Goal: Task Accomplishment & Management: Complete application form

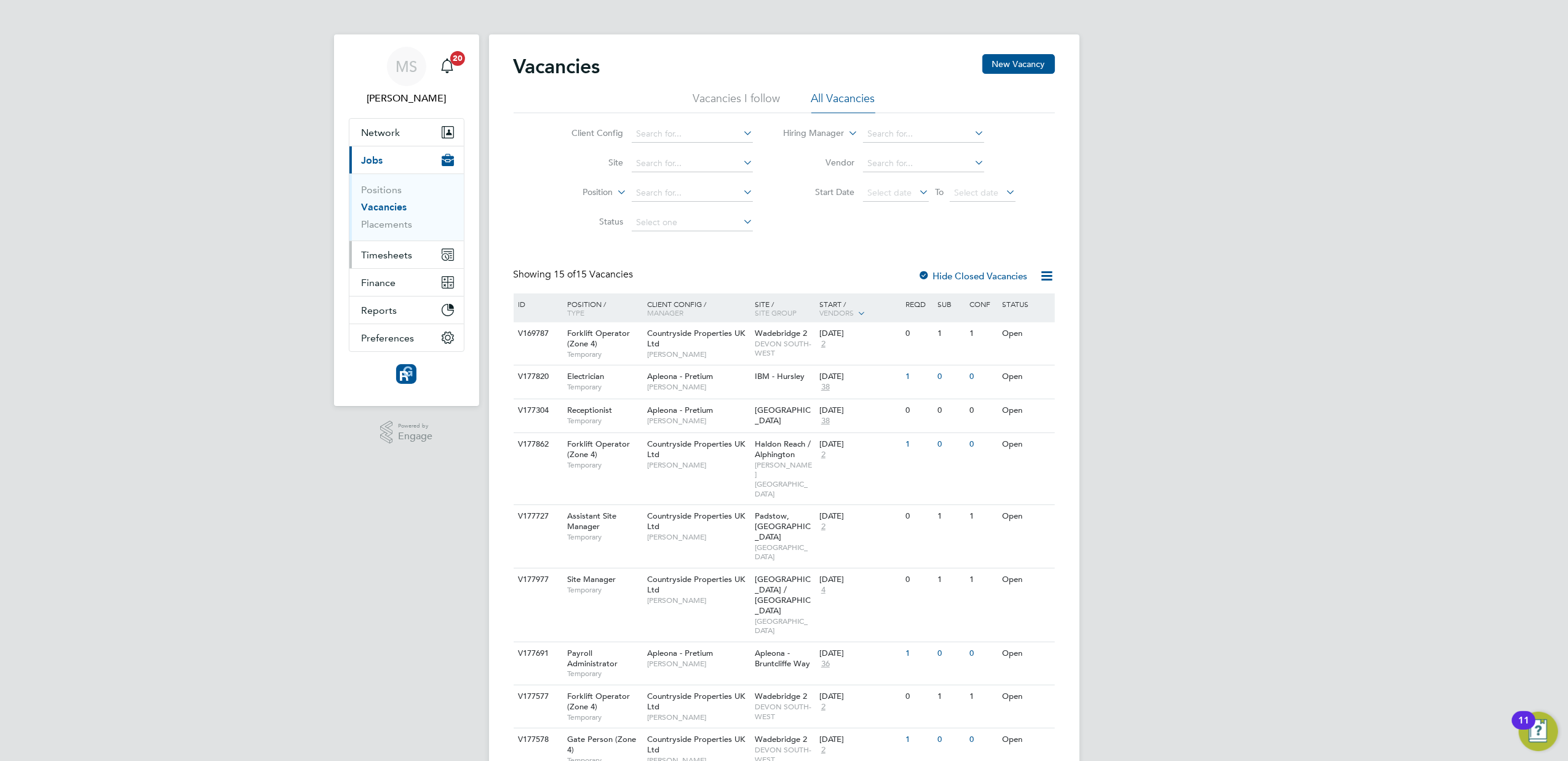
click at [374, 251] on span "Timesheets" at bounding box center [387, 255] width 51 height 12
click at [405, 214] on link "Timesheets" at bounding box center [387, 217] width 51 height 12
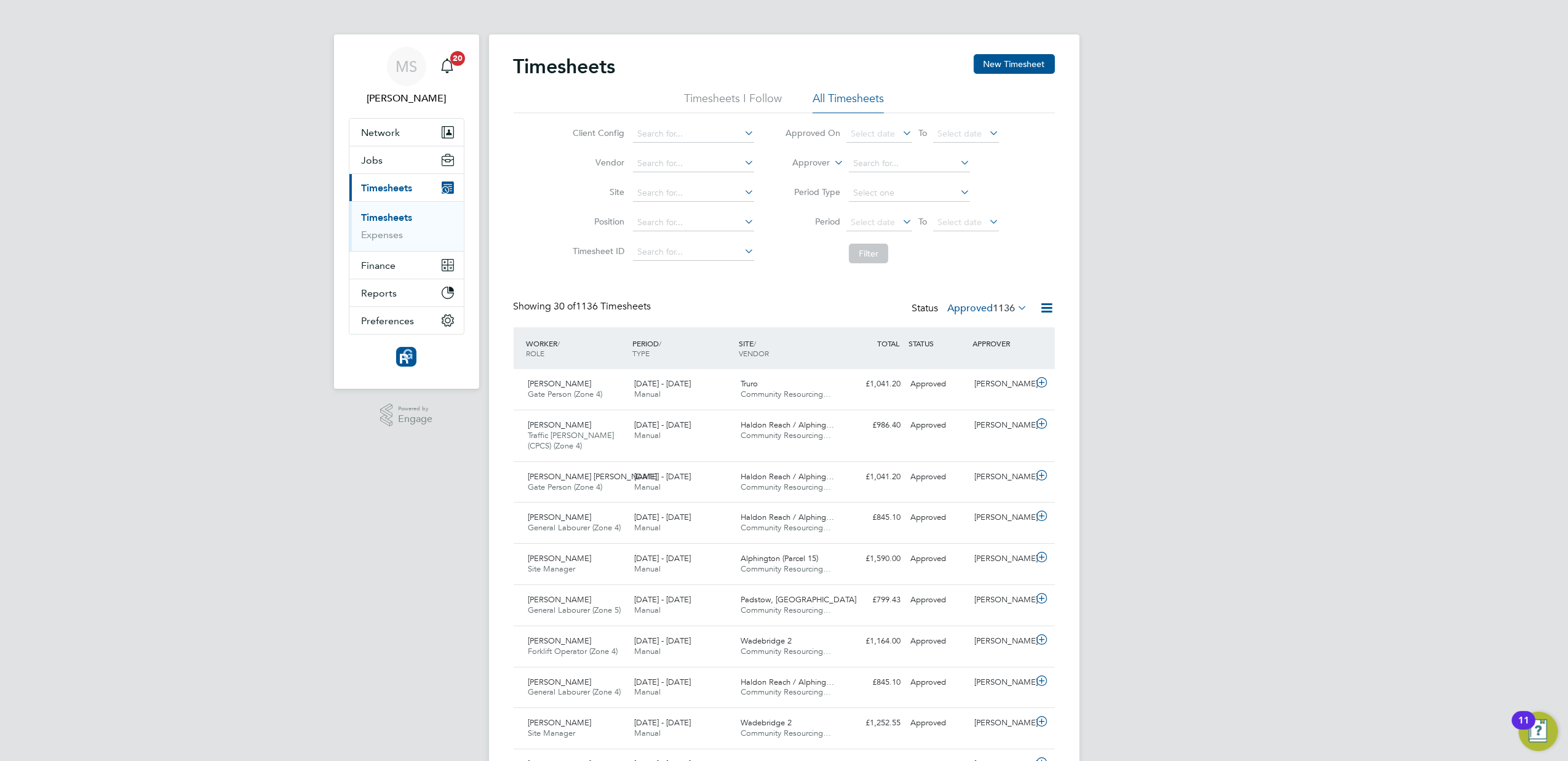
click at [1004, 303] on span "1136" at bounding box center [1004, 308] width 22 height 13
click at [994, 360] on li "Submitted" at bounding box center [973, 365] width 56 height 18
click at [1013, 429] on div "[PERSON_NAME]" at bounding box center [1002, 425] width 64 height 20
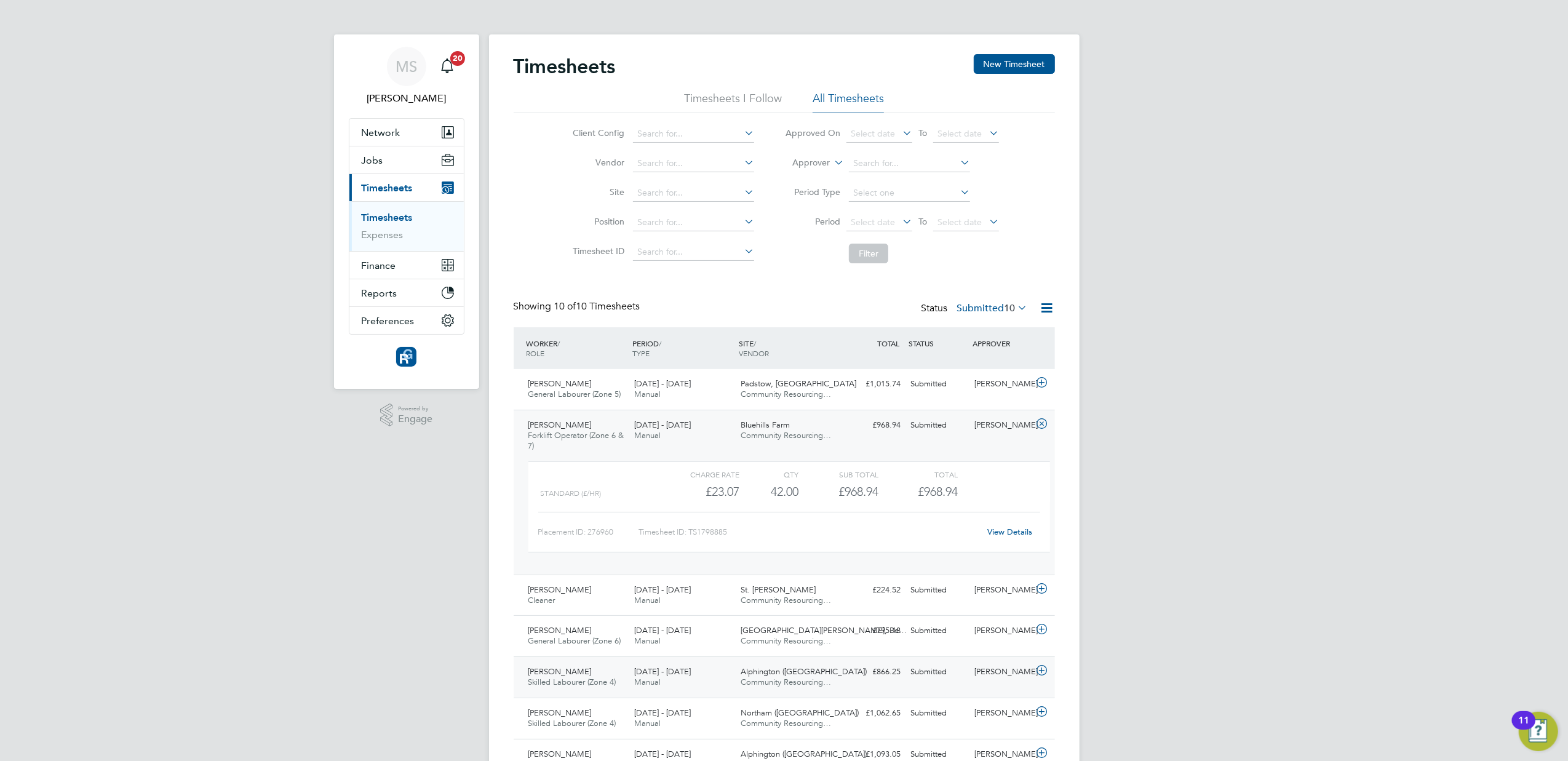
scroll to position [163, 0]
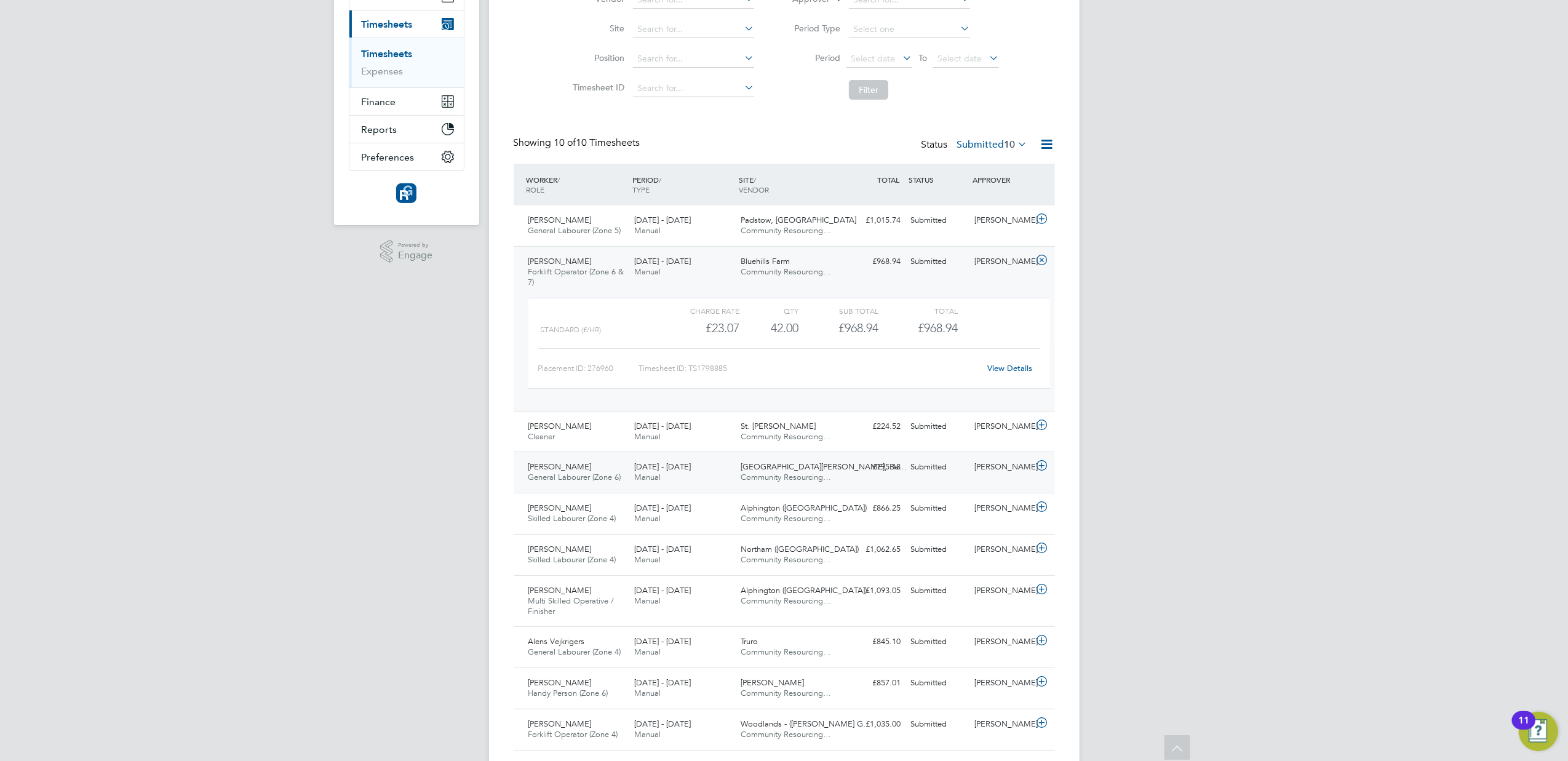
click at [904, 464] on div "£795.18 Submitted" at bounding box center [874, 467] width 64 height 20
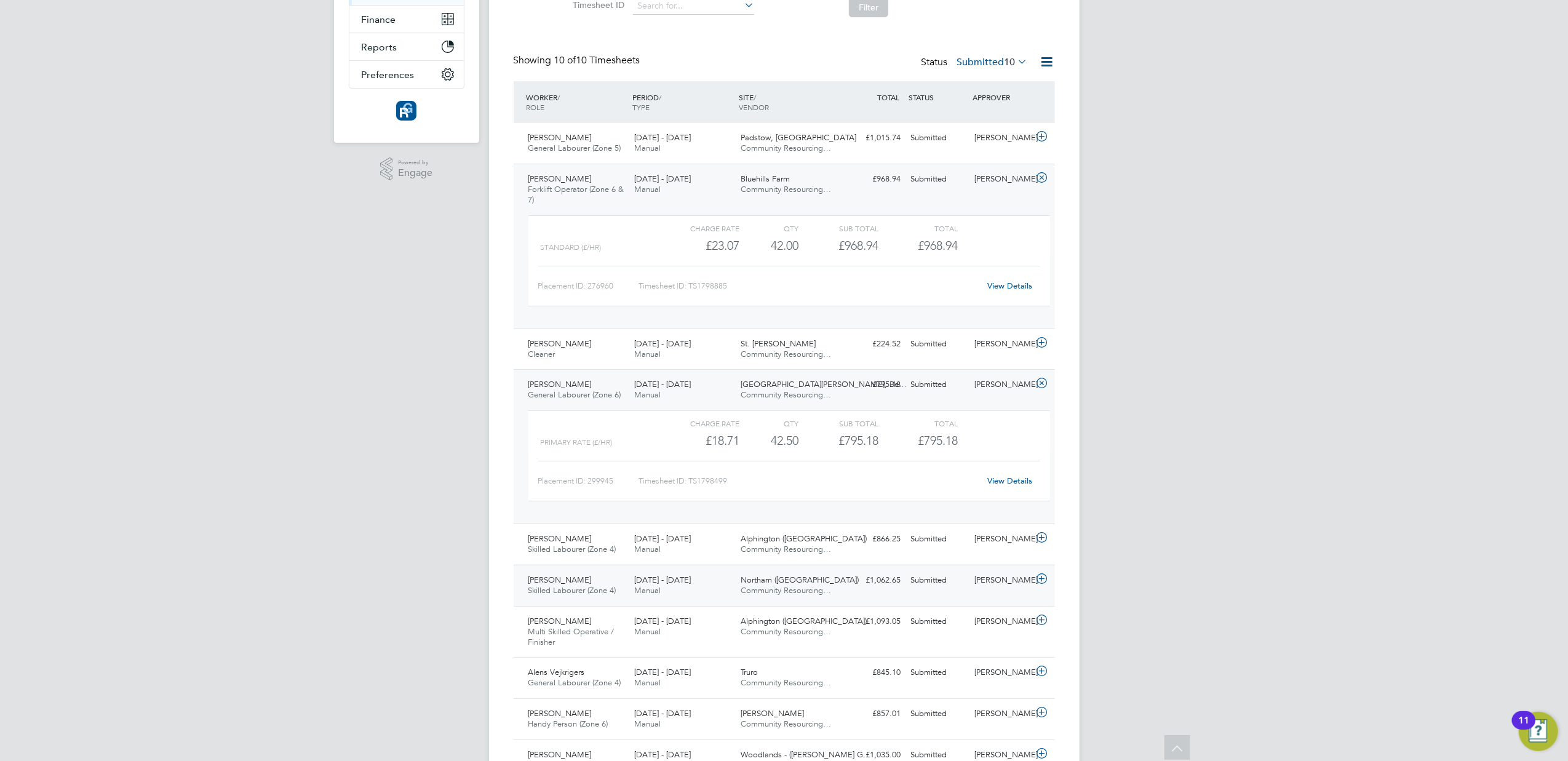
scroll to position [314, 0]
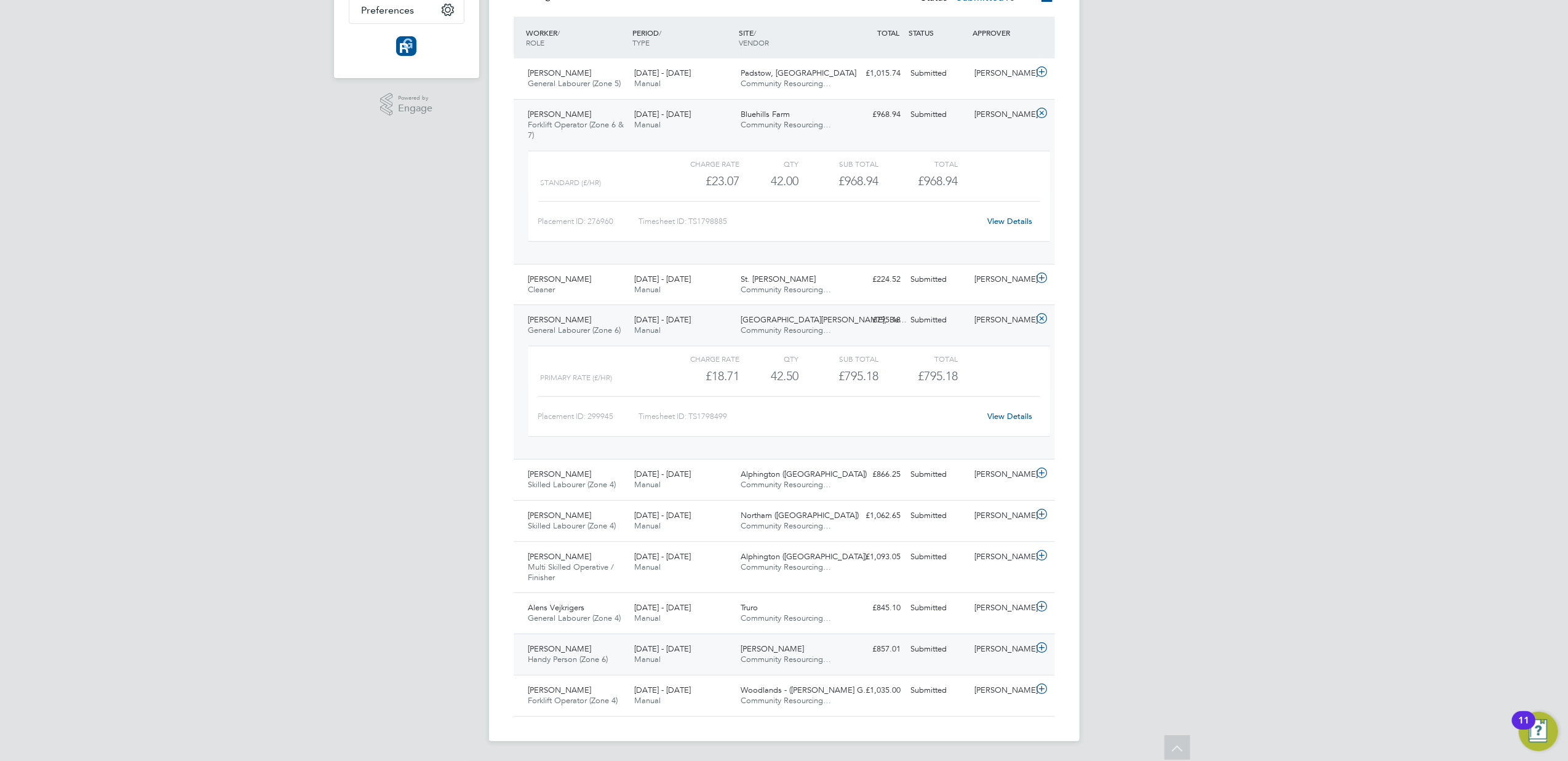
click at [766, 646] on span "[PERSON_NAME]" at bounding box center [772, 648] width 63 height 11
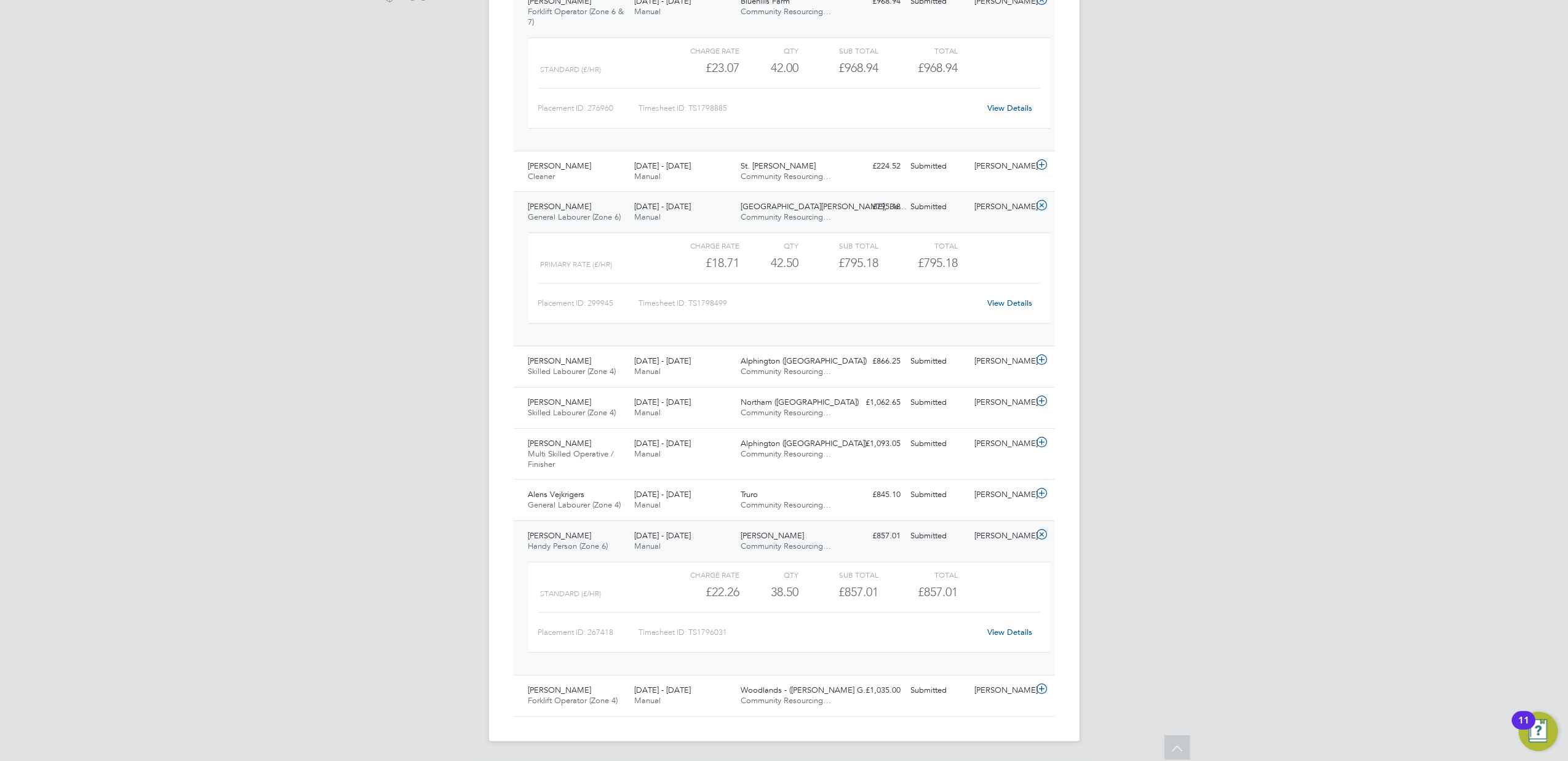
scroll to position [0, 0]
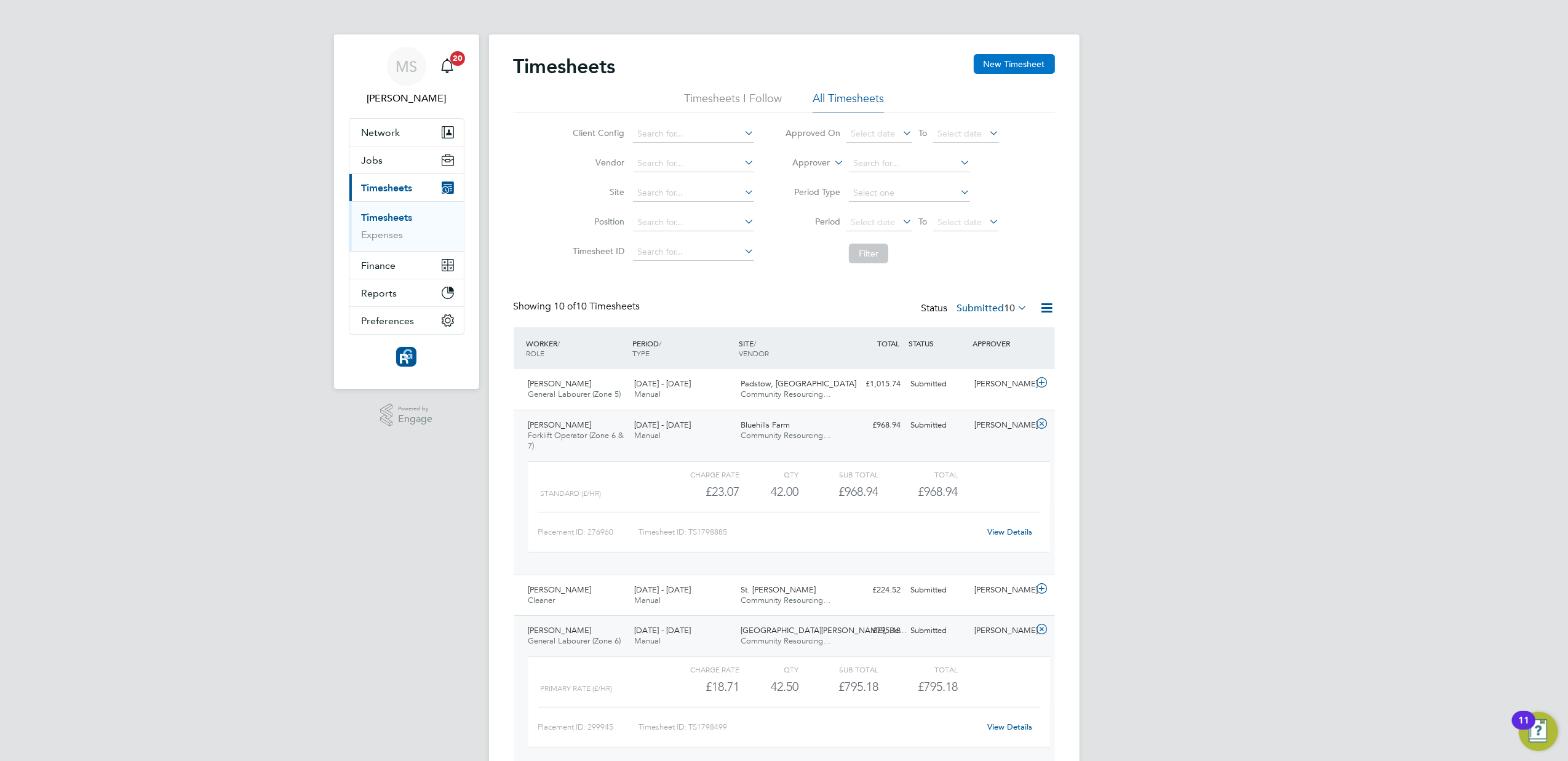
click at [1007, 56] on button "New Timesheet" at bounding box center [1015, 63] width 81 height 19
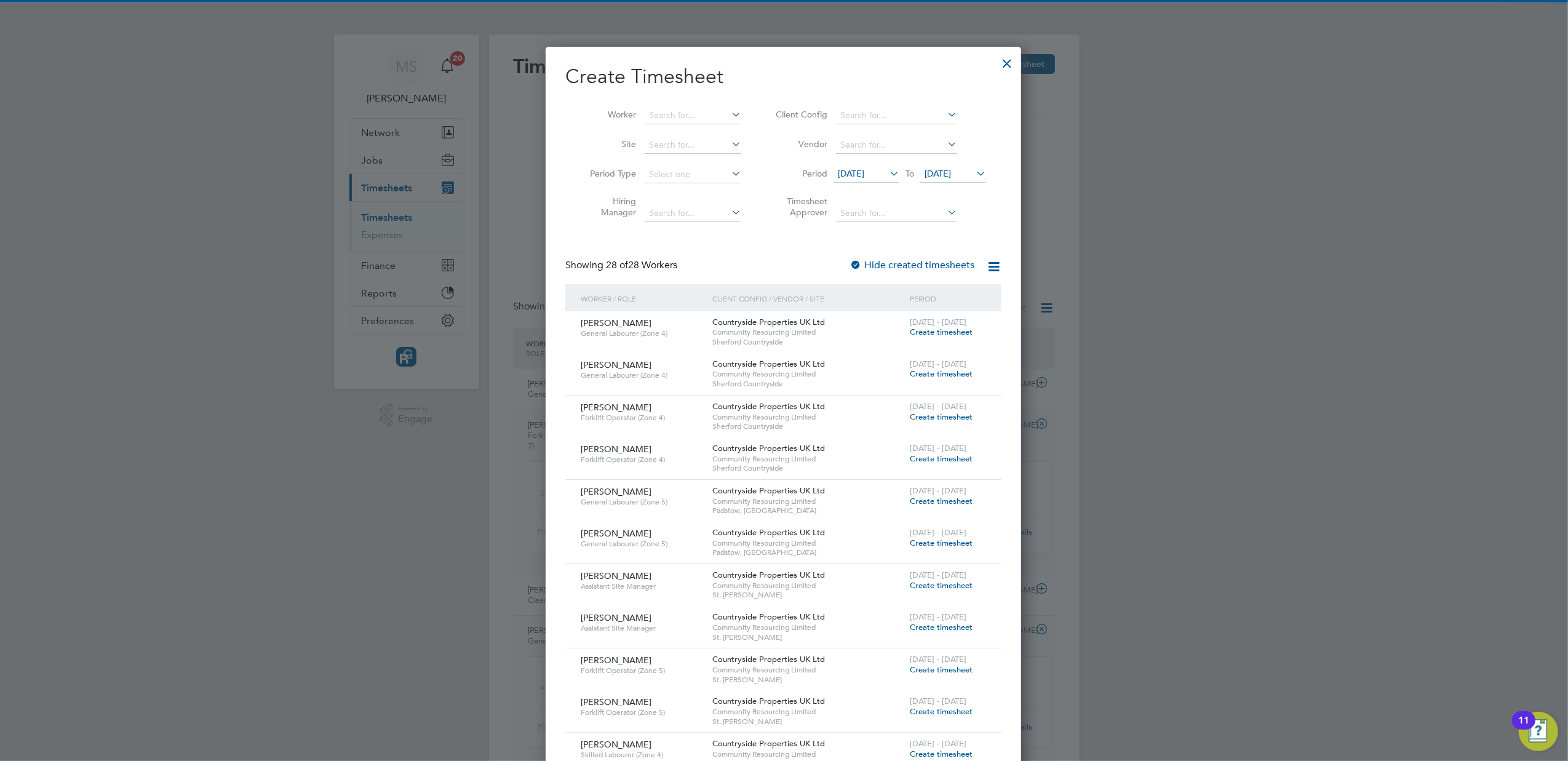
scroll to position [1986, 476]
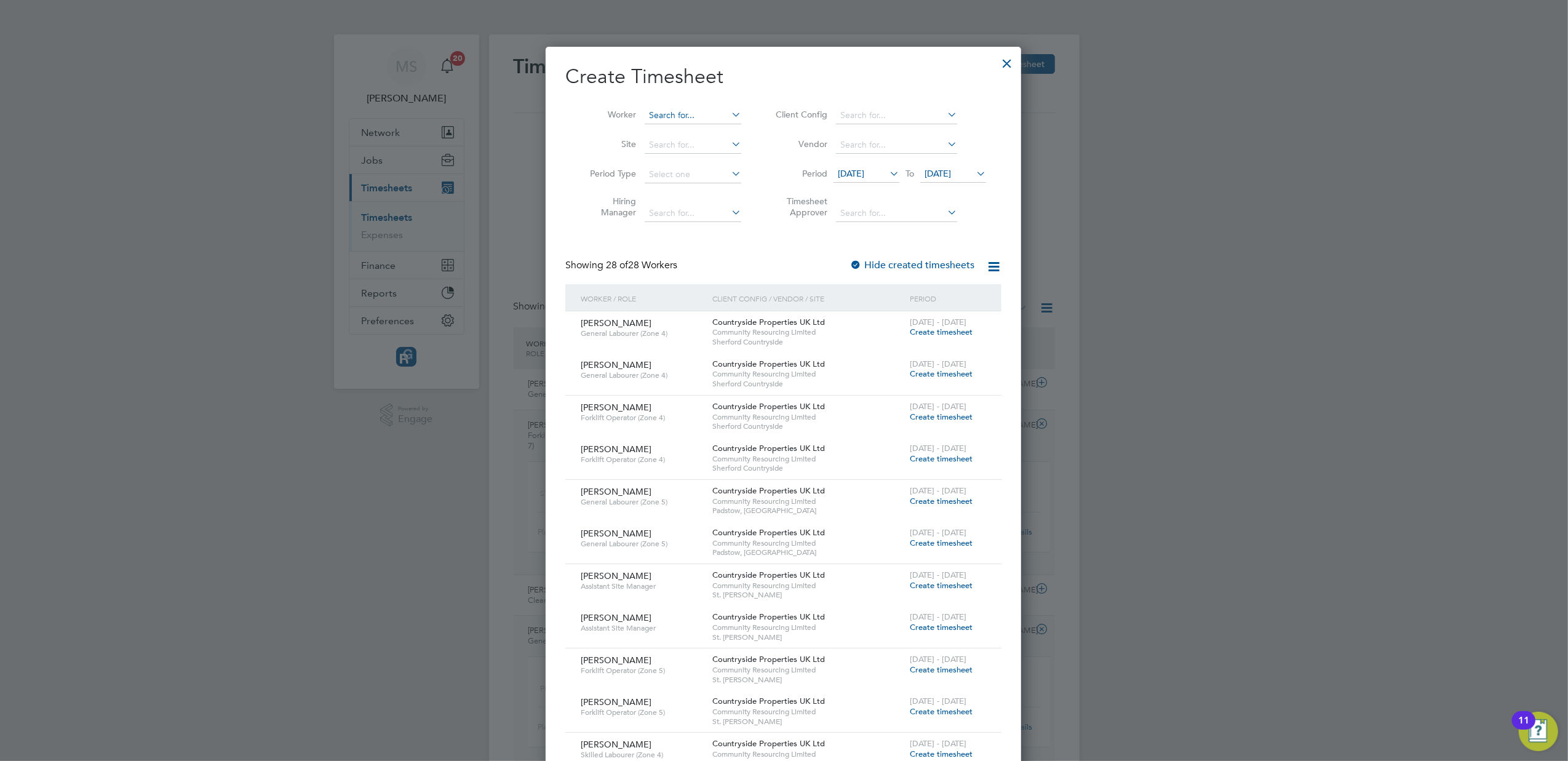
drag, startPoint x: 678, startPoint y: 101, endPoint x: 673, endPoint y: 119, distance: 18.7
click at [674, 118] on li "Worker" at bounding box center [661, 115] width 192 height 29
click at [677, 107] on input at bounding box center [693, 116] width 96 height 18
click at [673, 163] on li "Ra [PERSON_NAME]" at bounding box center [698, 165] width 108 height 17
type input "[PERSON_NAME]"
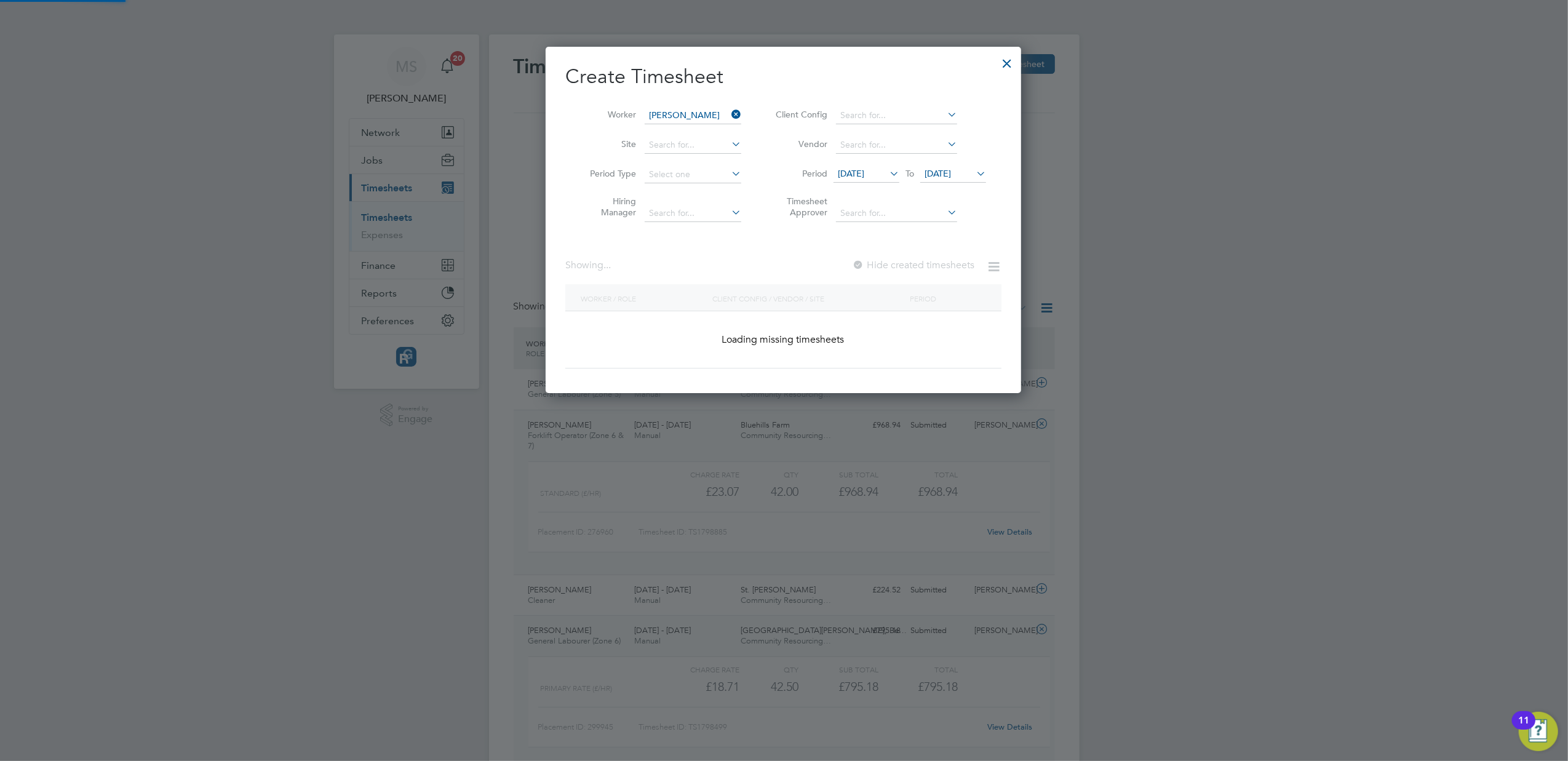
scroll to position [332, 476]
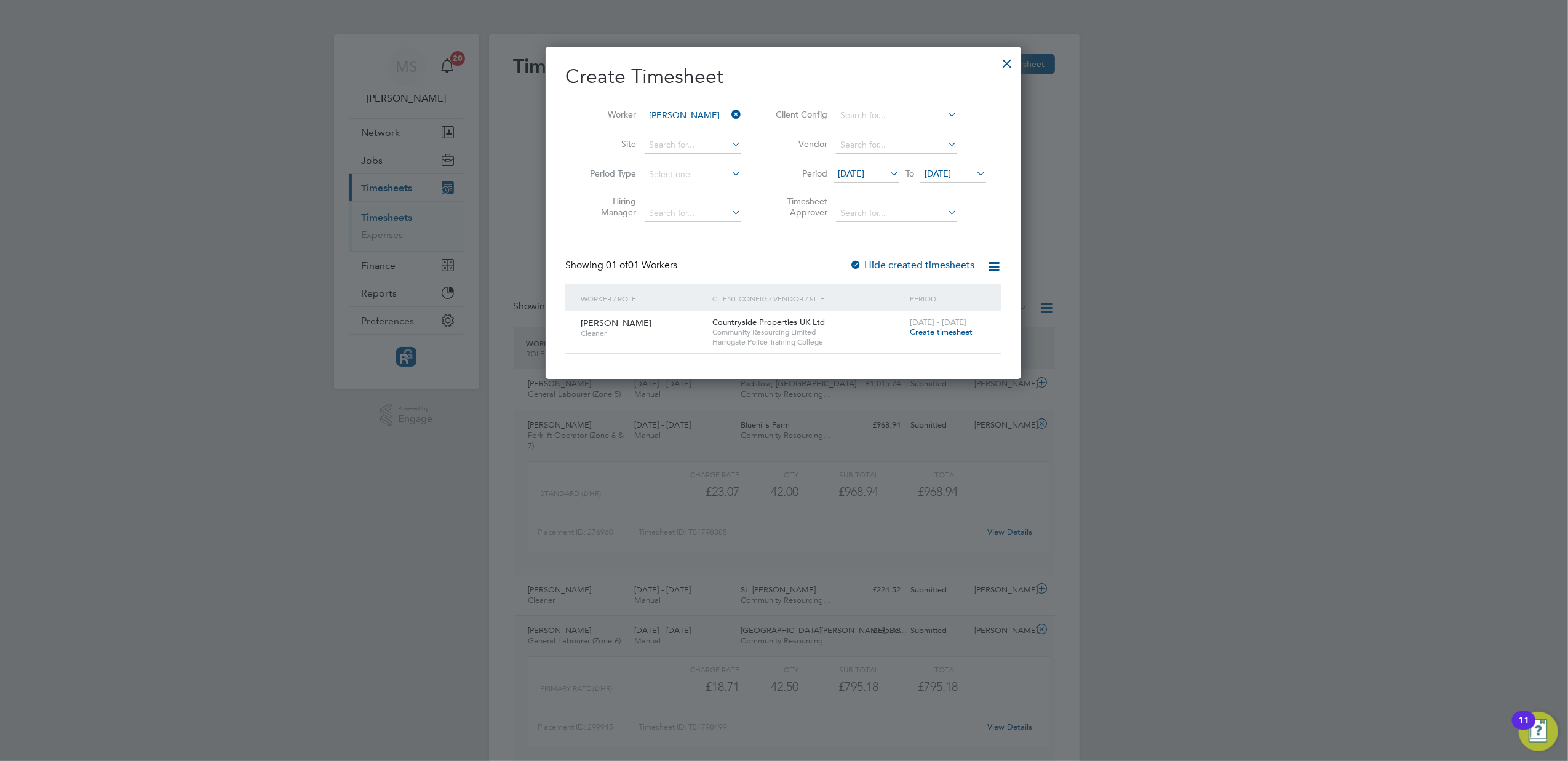
click at [974, 175] on icon at bounding box center [974, 173] width 0 height 18
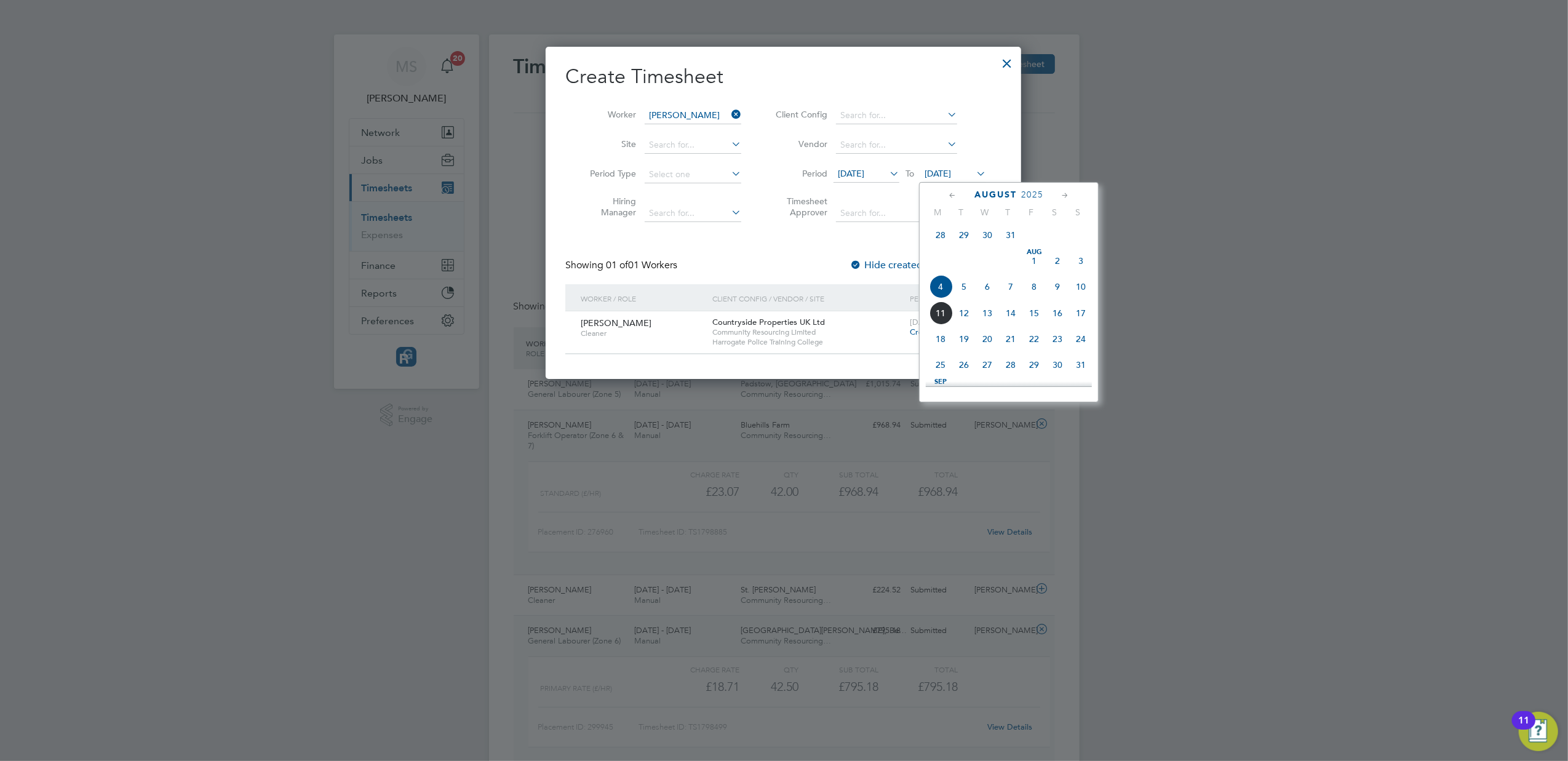
click at [887, 178] on icon at bounding box center [887, 173] width 0 height 18
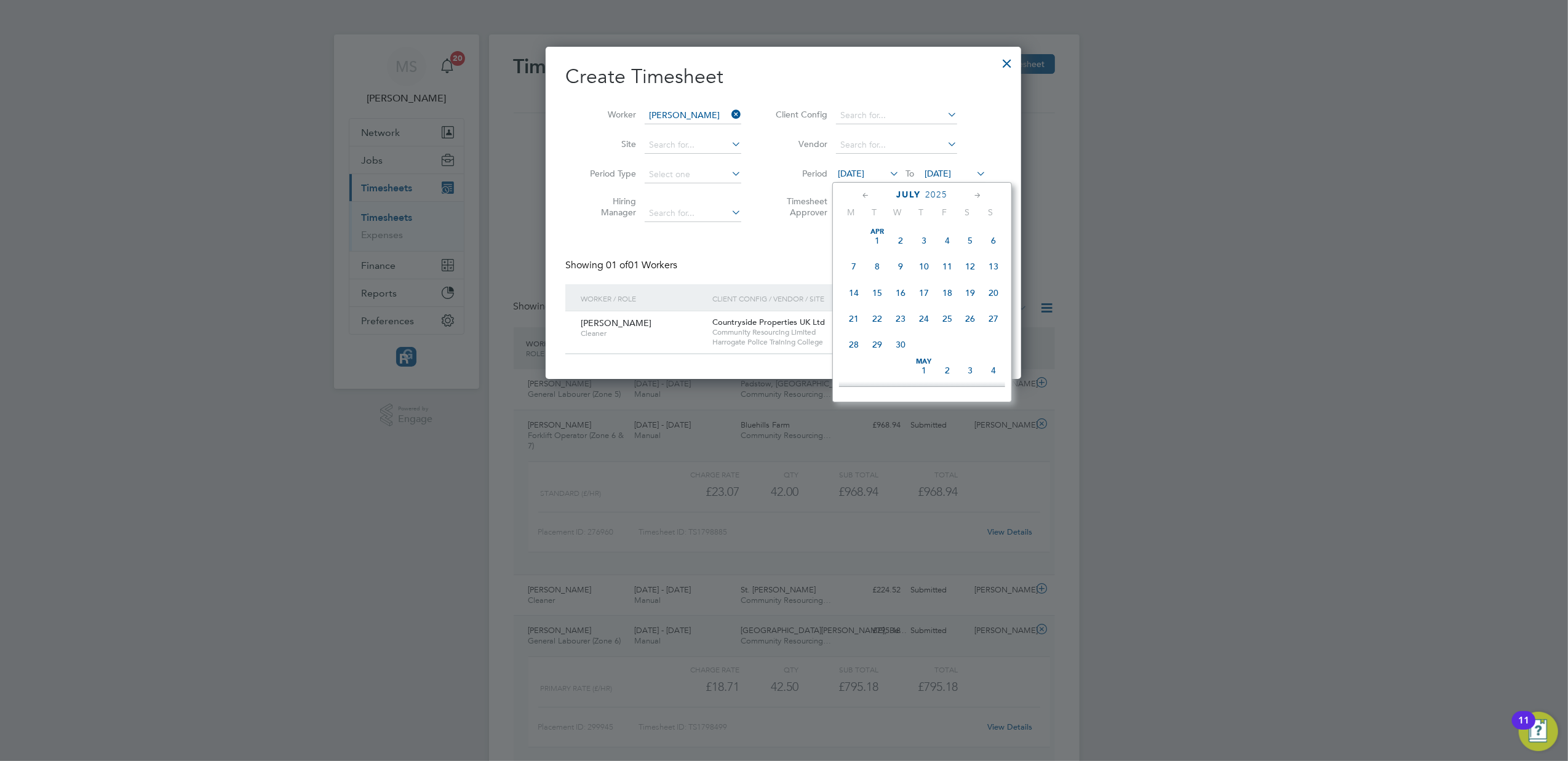
scroll to position [475, 0]
click at [746, 328] on span "Community Resourcing Limited" at bounding box center [808, 332] width 192 height 10
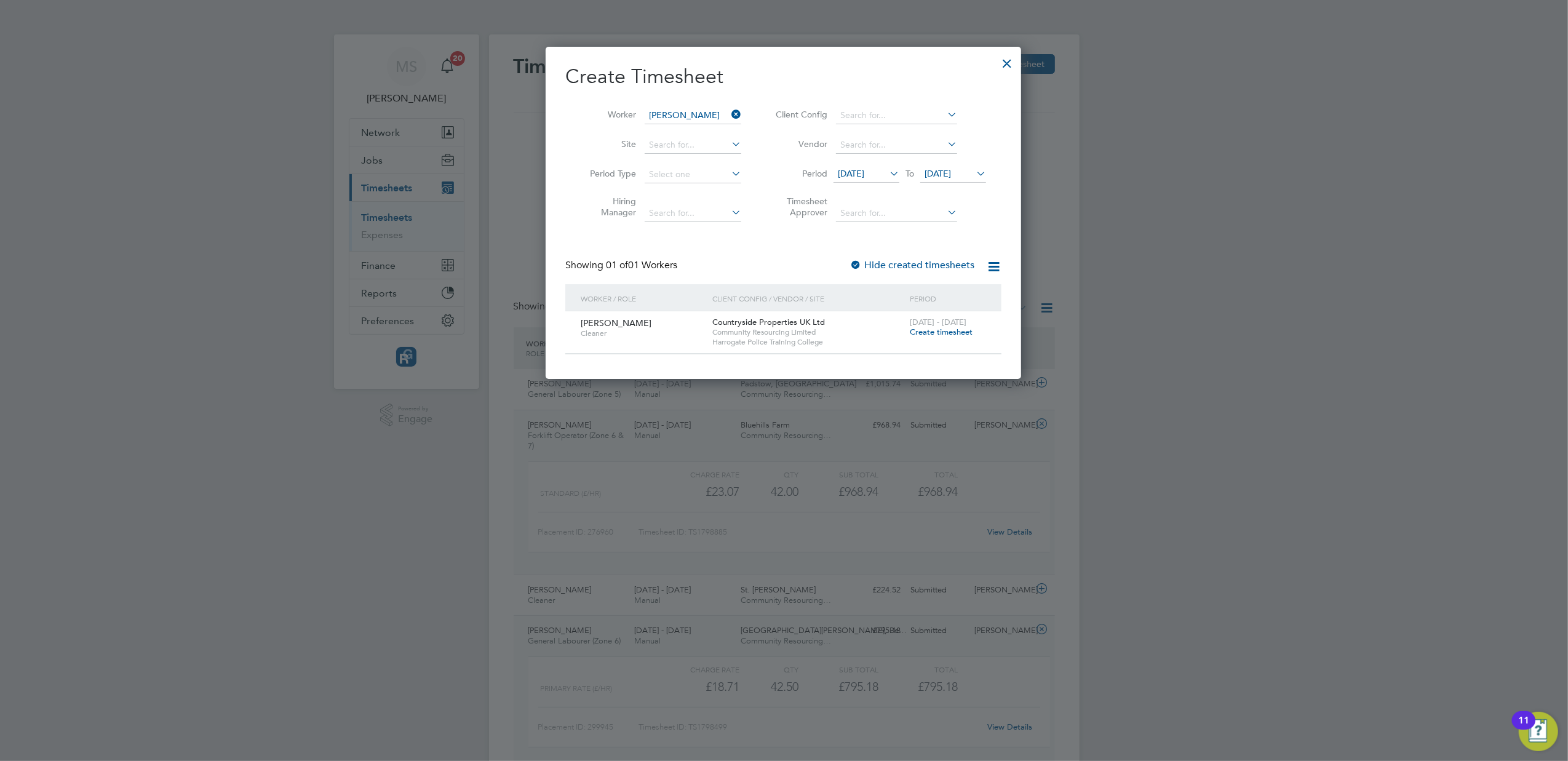
click at [936, 328] on span "Create timesheet" at bounding box center [941, 332] width 63 height 11
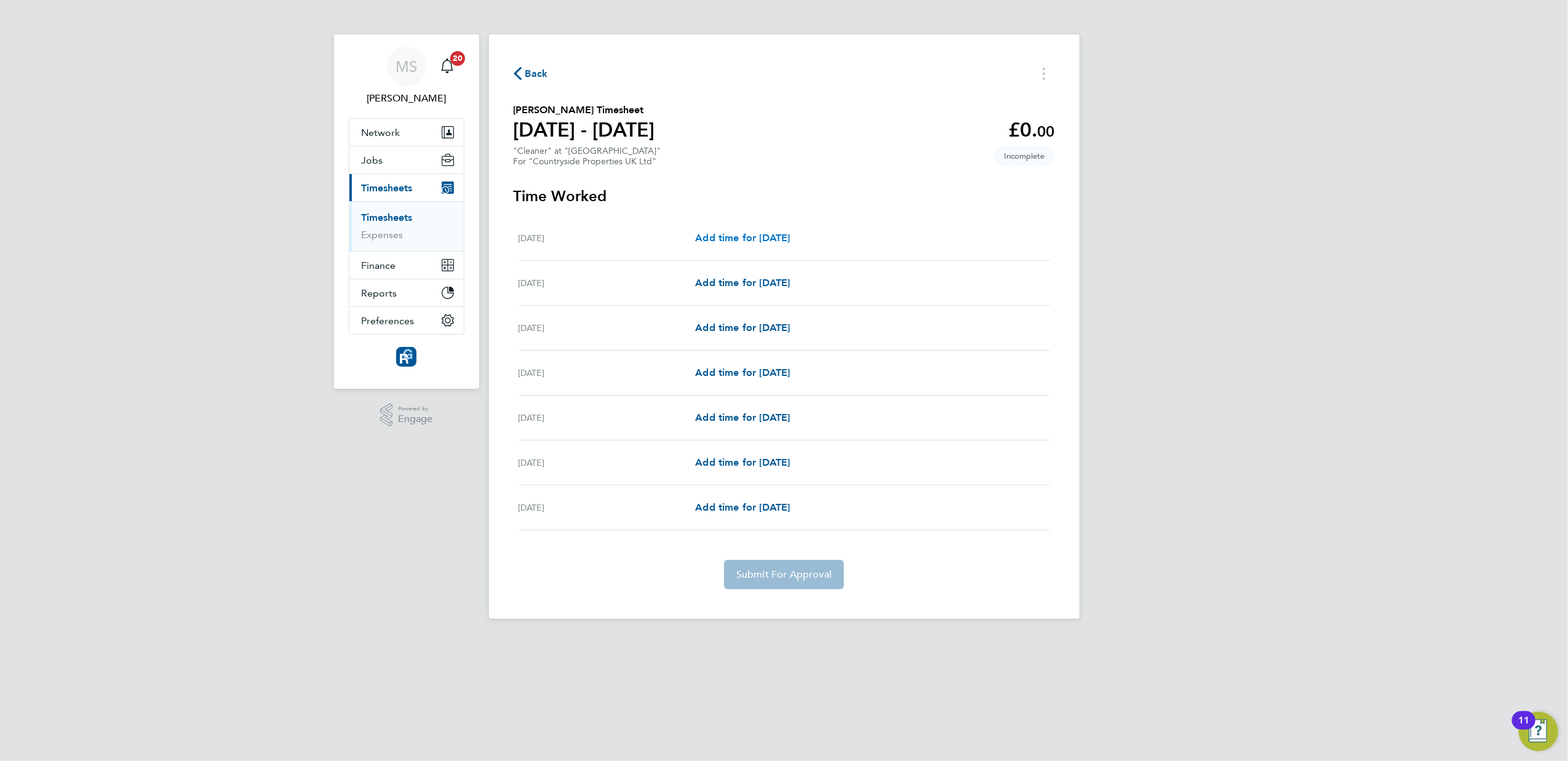
click at [727, 238] on span "Add time for [DATE]" at bounding box center [742, 237] width 95 height 12
select select "30"
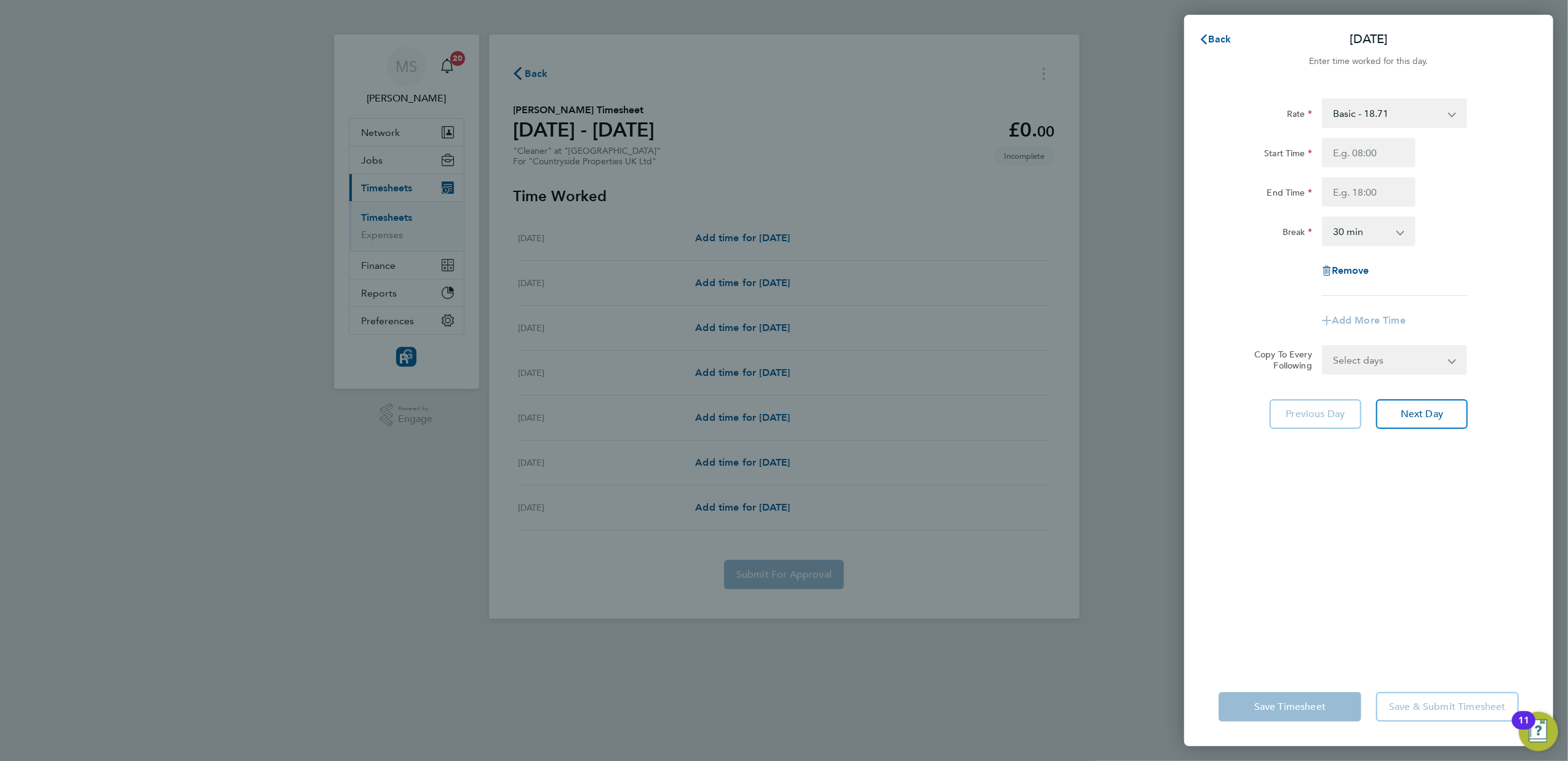
click at [1365, 113] on select "Basic - 18.71" at bounding box center [1387, 113] width 128 height 27
click at [1360, 111] on select "Basic - 18.71" at bounding box center [1387, 113] width 128 height 27
click at [1351, 155] on input "Start Time" at bounding box center [1368, 152] width 93 height 29
click at [1374, 145] on input "Start Time" at bounding box center [1368, 152] width 93 height 29
type input "10:30"
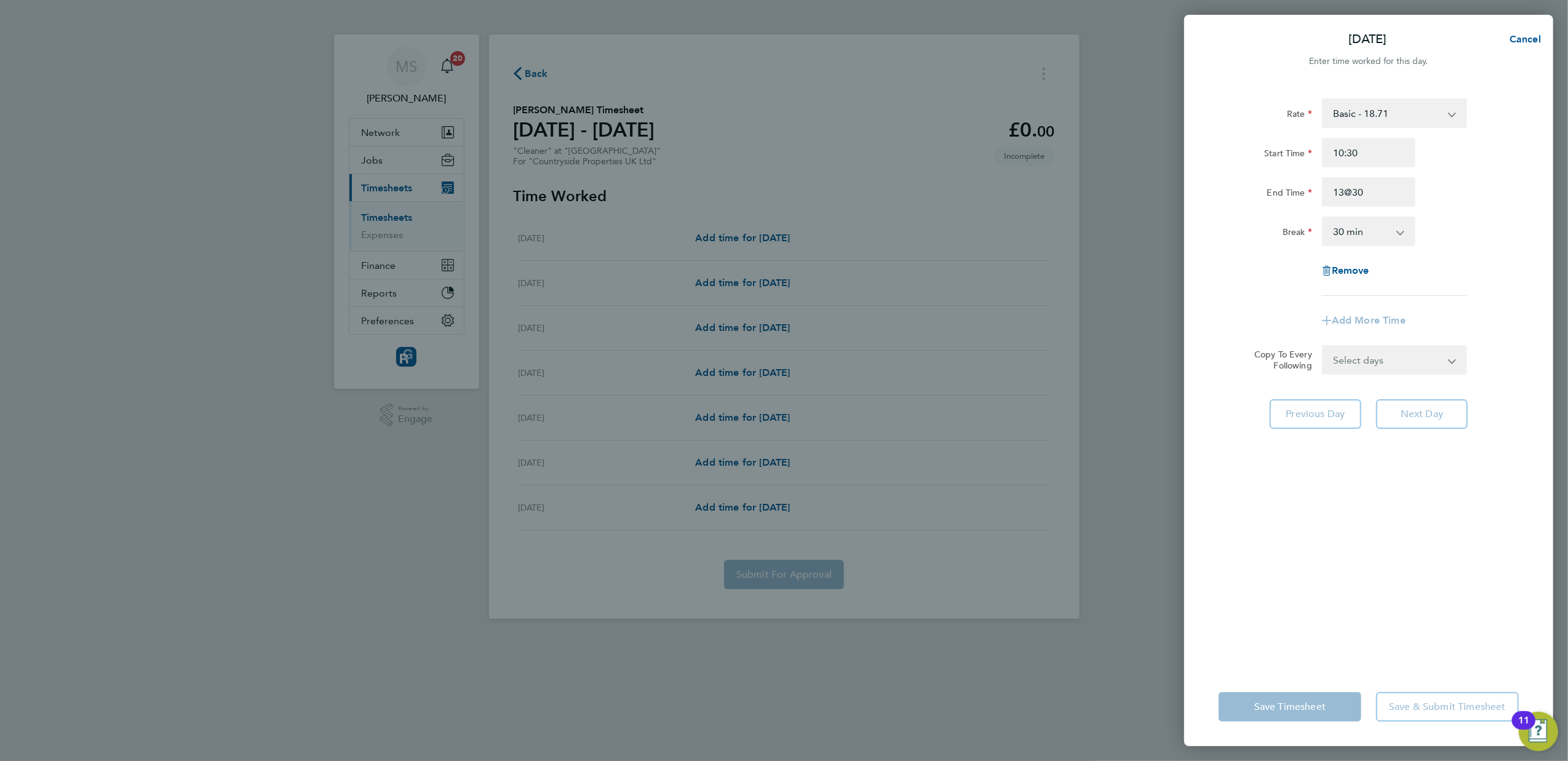
type input "13:30"
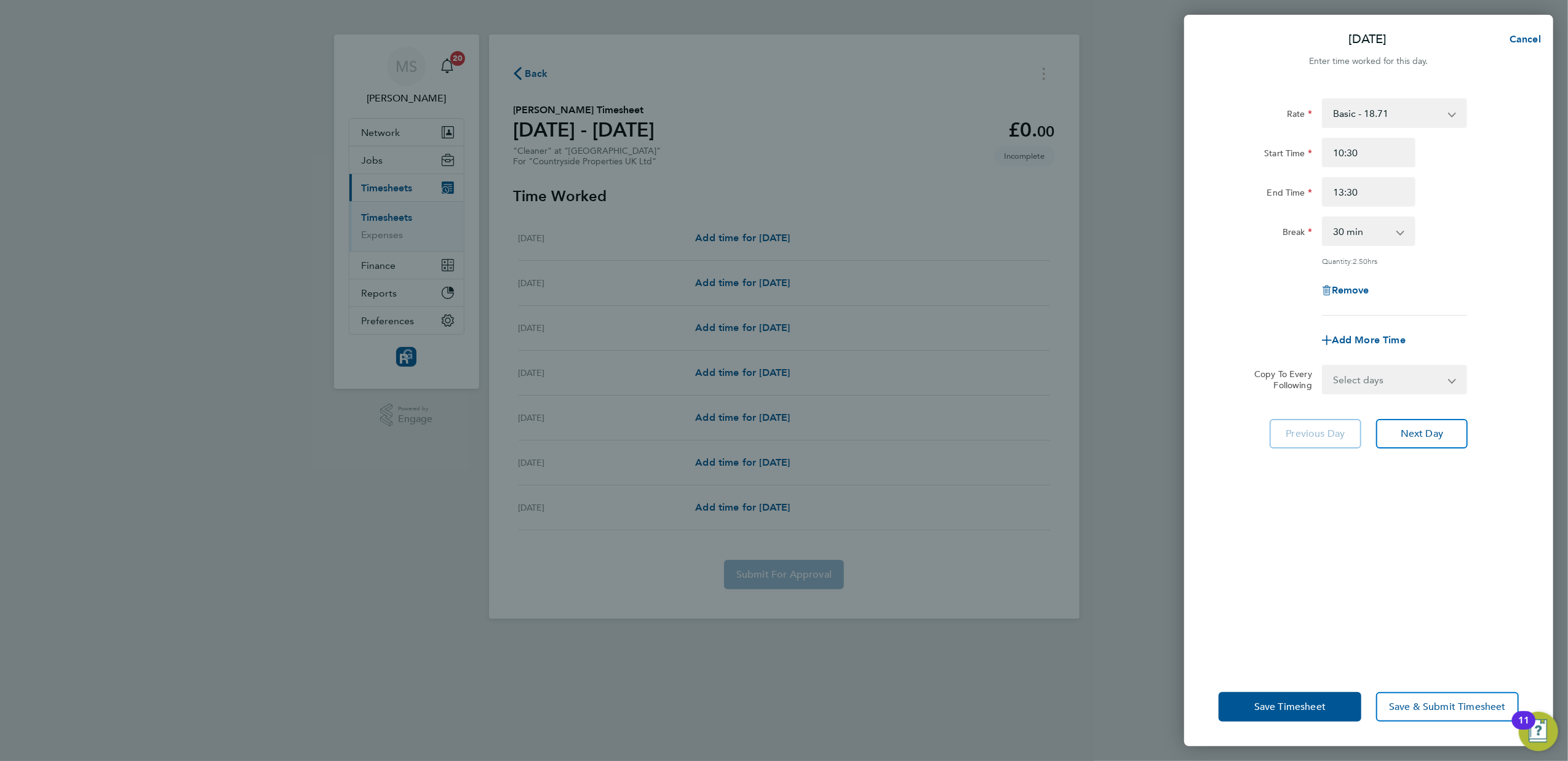
click at [1401, 232] on app-icon-cross-button at bounding box center [1407, 231] width 15 height 27
click at [1398, 232] on select "0 min 15 min 30 min 45 min 60 min 75 min 90 min" at bounding box center [1361, 231] width 76 height 27
select select "0"
click at [1323, 218] on select "0 min 15 min 30 min 45 min 60 min 75 min 90 min" at bounding box center [1361, 231] width 76 height 27
click at [1421, 436] on span "Next Day" at bounding box center [1422, 434] width 43 height 13
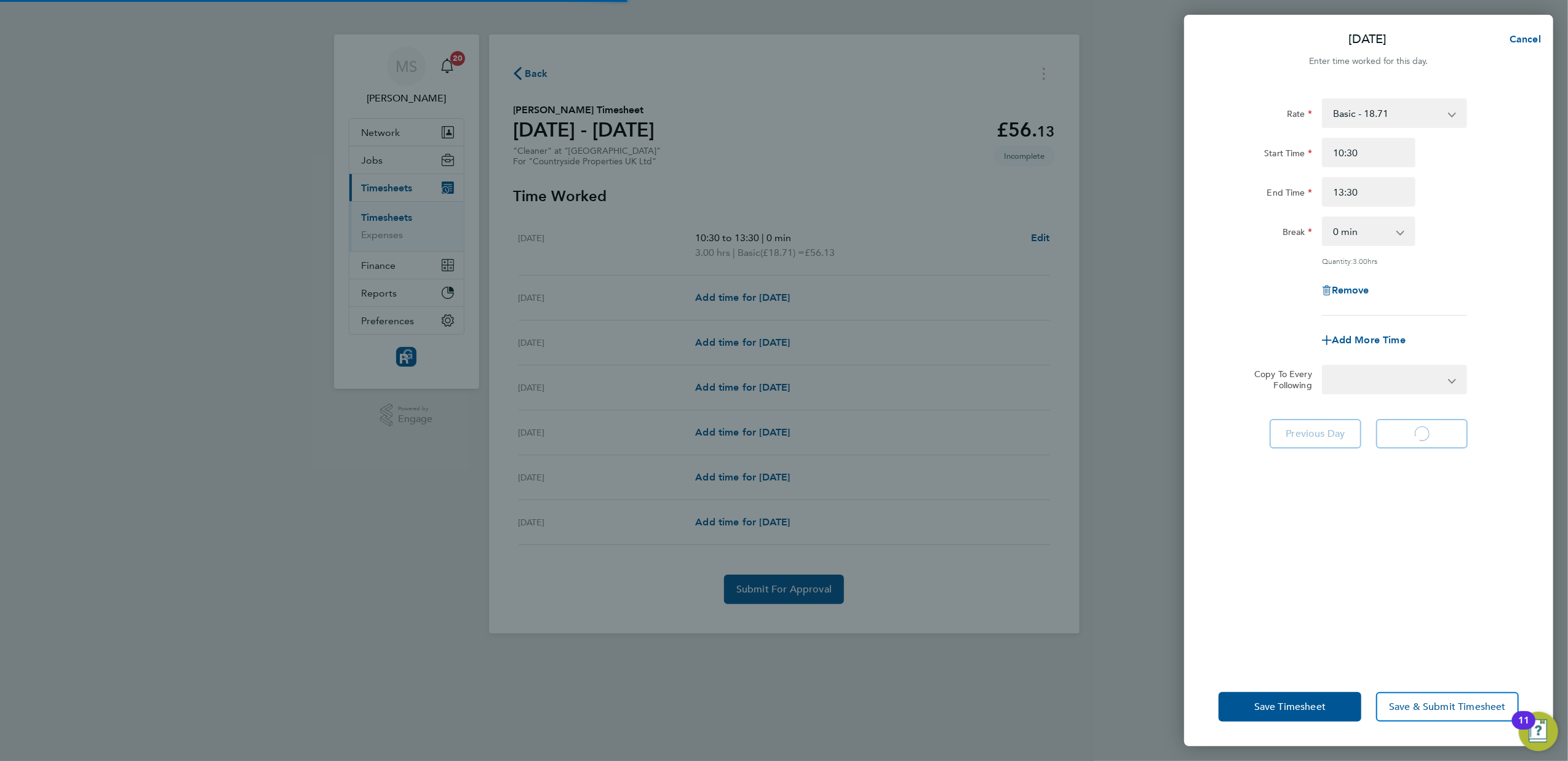
select select "30"
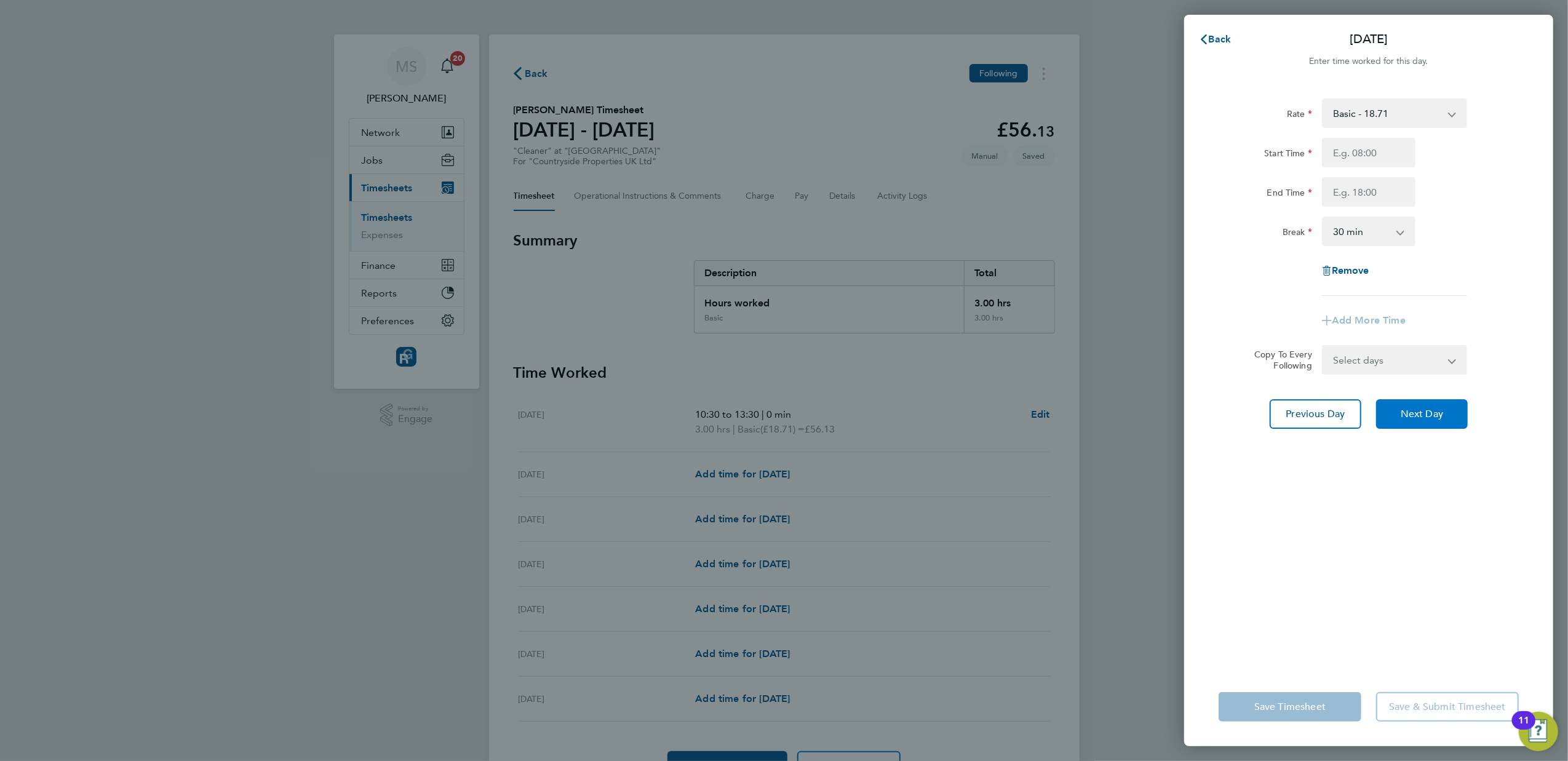
drag, startPoint x: 1408, startPoint y: 412, endPoint x: 1410, endPoint y: 431, distance: 19.1
click at [1410, 431] on div "Rate Basic - 18.71 Start Time End Time Break 0 min 15 min 30 min 45 min 60 min …" at bounding box center [1369, 375] width 369 height 584
click at [1359, 158] on input "Start Time" at bounding box center [1368, 152] width 93 height 29
type input "10:30"
type input "13:30"
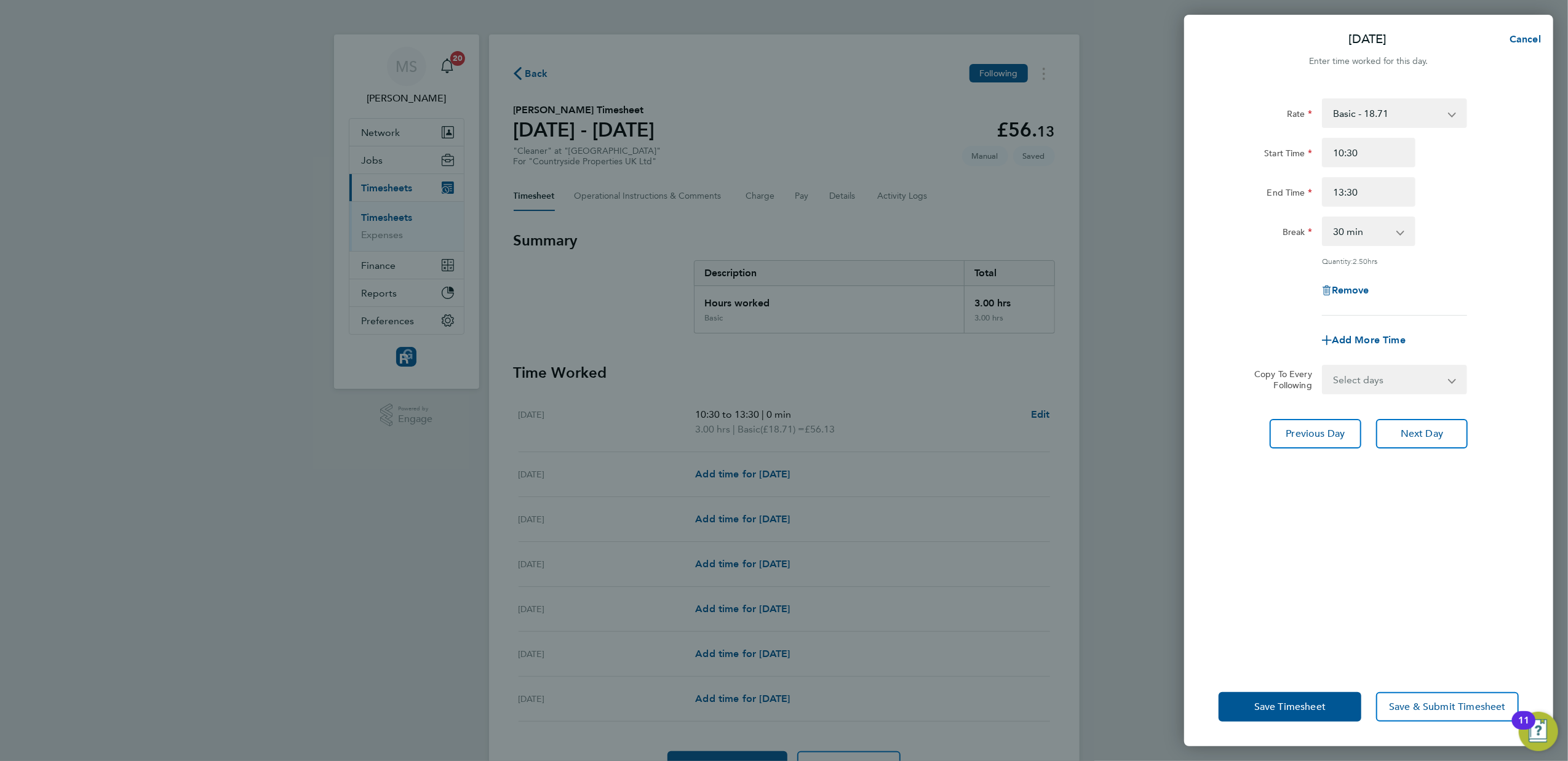
click at [1399, 230] on select "0 min 15 min 30 min 45 min 60 min 75 min 90 min" at bounding box center [1361, 231] width 76 height 27
select select "0"
click at [1323, 218] on select "0 min 15 min 30 min 45 min 60 min 75 min 90 min" at bounding box center [1361, 231] width 76 height 27
click at [1422, 432] on span "Next Day" at bounding box center [1422, 434] width 43 height 13
select select "30"
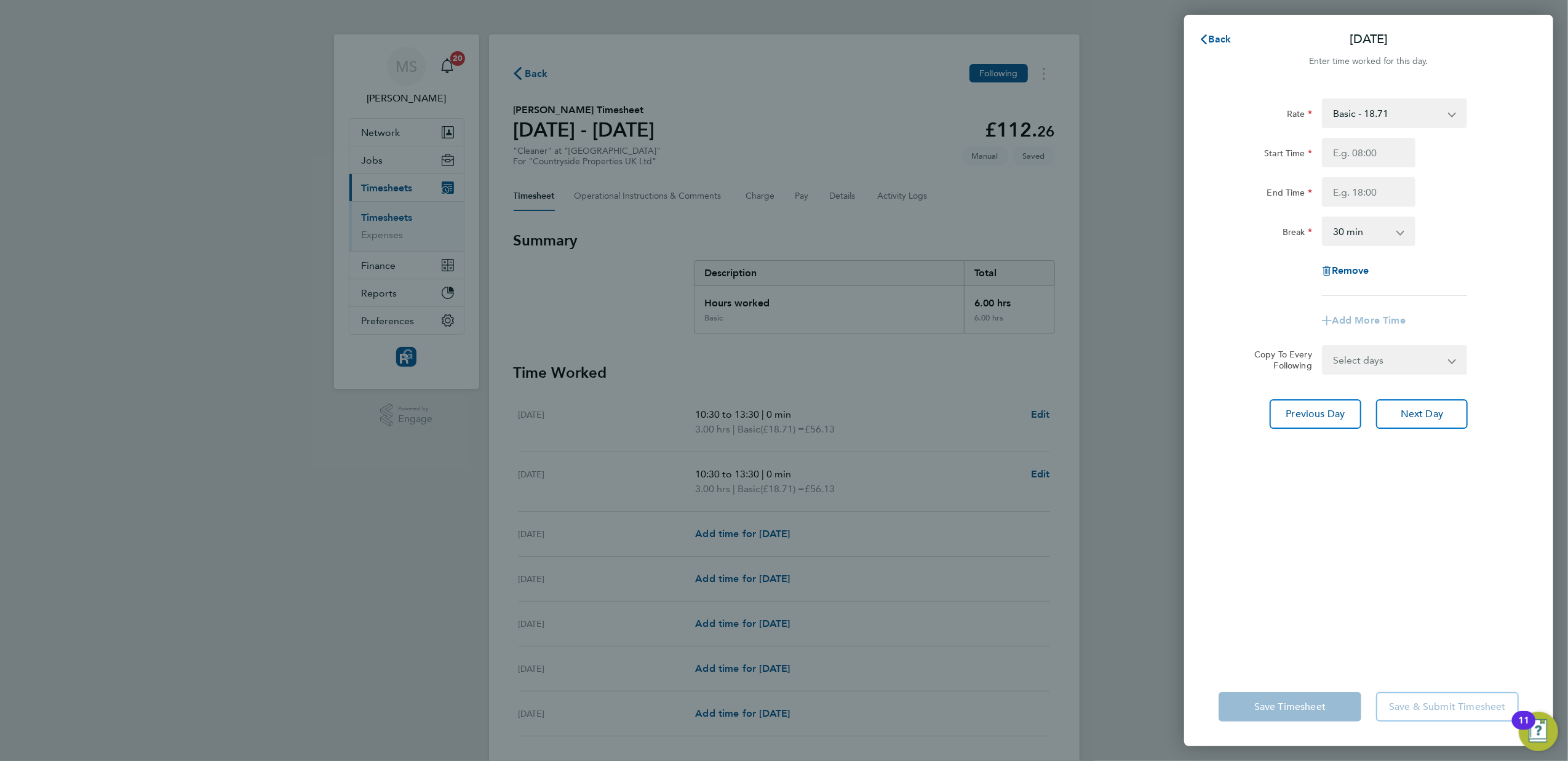
click at [1047, 475] on div "Back [DATE] Enter time worked for this day. Rate Basic - 18.71 Start Time End T…" at bounding box center [784, 380] width 1568 height 761
click at [1221, 34] on span "Back" at bounding box center [1220, 39] width 23 height 12
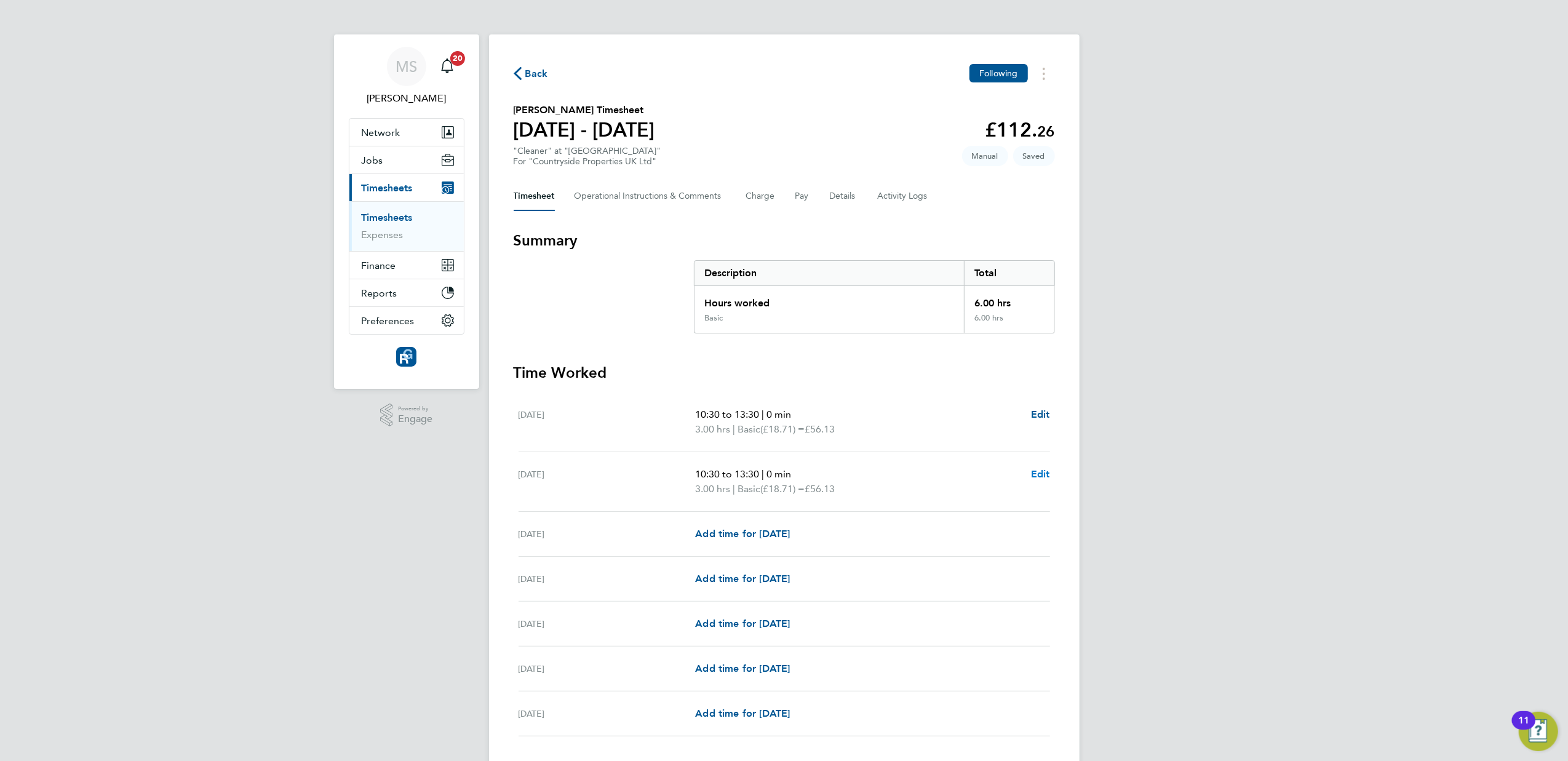
click at [1038, 475] on span "Edit" at bounding box center [1040, 474] width 19 height 12
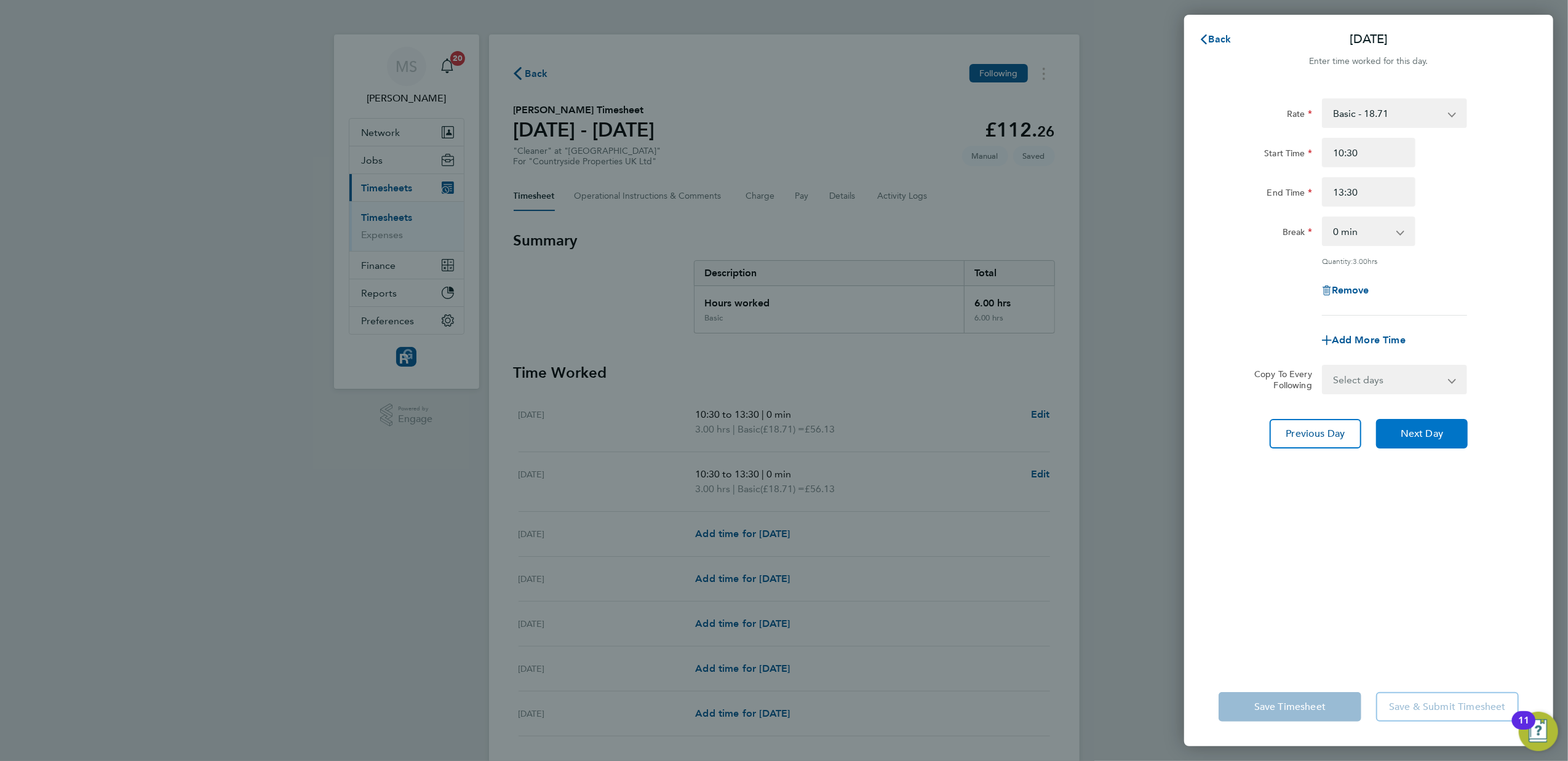
drag, startPoint x: 1411, startPoint y: 433, endPoint x: 1403, endPoint y: 556, distance: 123.3
click at [1403, 556] on div "Rate Basic - 18.71 Start Time 10:30 End Time 13:30 Break 0 min 15 min 30 min 45…" at bounding box center [1369, 375] width 369 height 584
drag, startPoint x: 1358, startPoint y: 156, endPoint x: 1300, endPoint y: 141, distance: 59.9
click at [1300, 141] on div "Start Time 10:30" at bounding box center [1368, 152] width 310 height 29
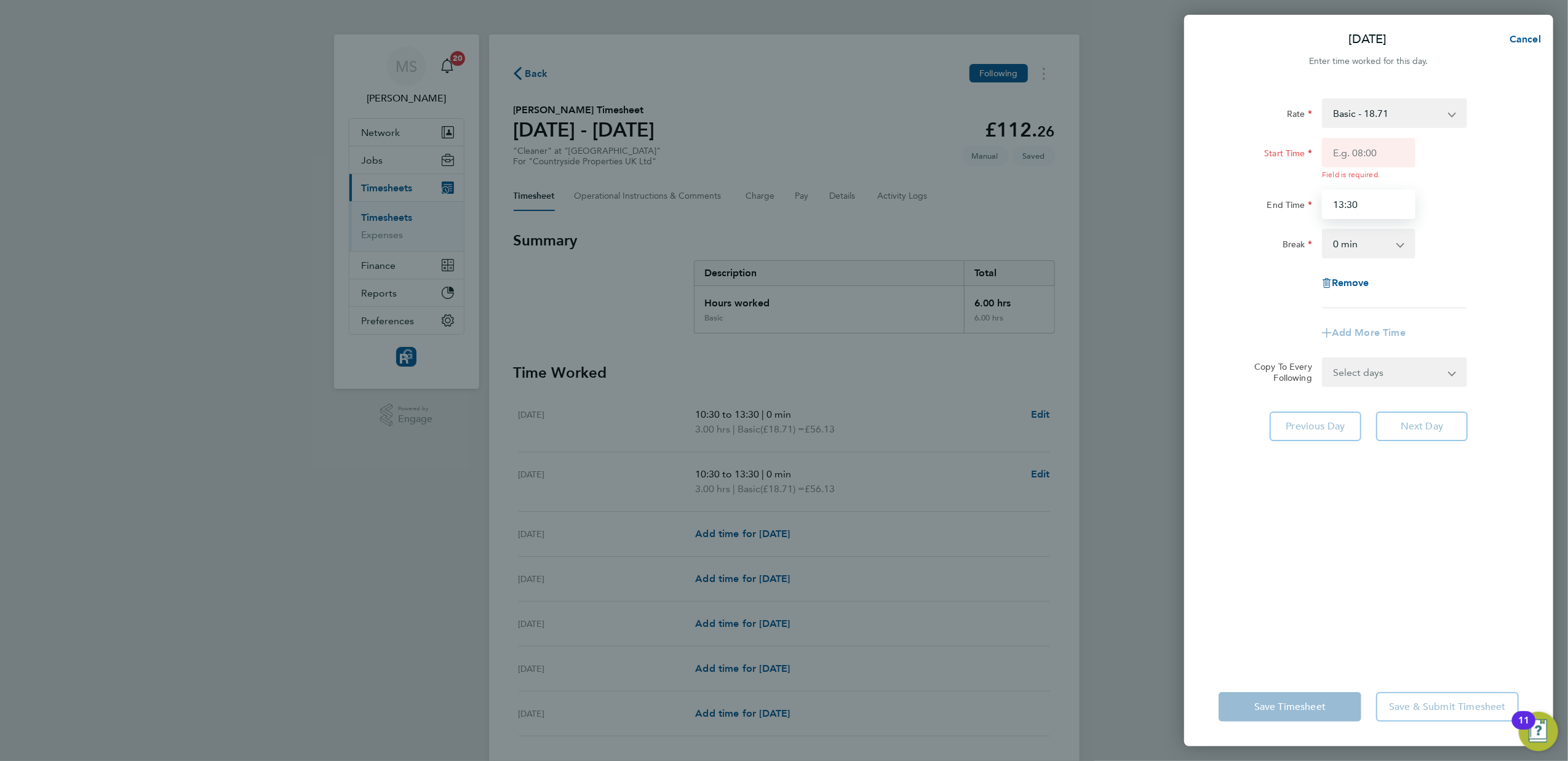
drag, startPoint x: 1376, startPoint y: 188, endPoint x: 1297, endPoint y: 190, distance: 79.0
click at [1297, 190] on div "End Time 13:30" at bounding box center [1368, 204] width 310 height 29
click at [1354, 237] on div "Rate Basic - 18.71 Start Time Field is required. End Time Field is required. Br…" at bounding box center [1369, 209] width 300 height 222
click at [1381, 262] on select "0 min 15 min 30 min 45 min 60 min 75 min 90 min" at bounding box center [1361, 255] width 76 height 27
click at [1484, 232] on div "Rate Basic - 18.71 Start Time Field is required. End Time Field is required. Br…" at bounding box center [1369, 209] width 300 height 222
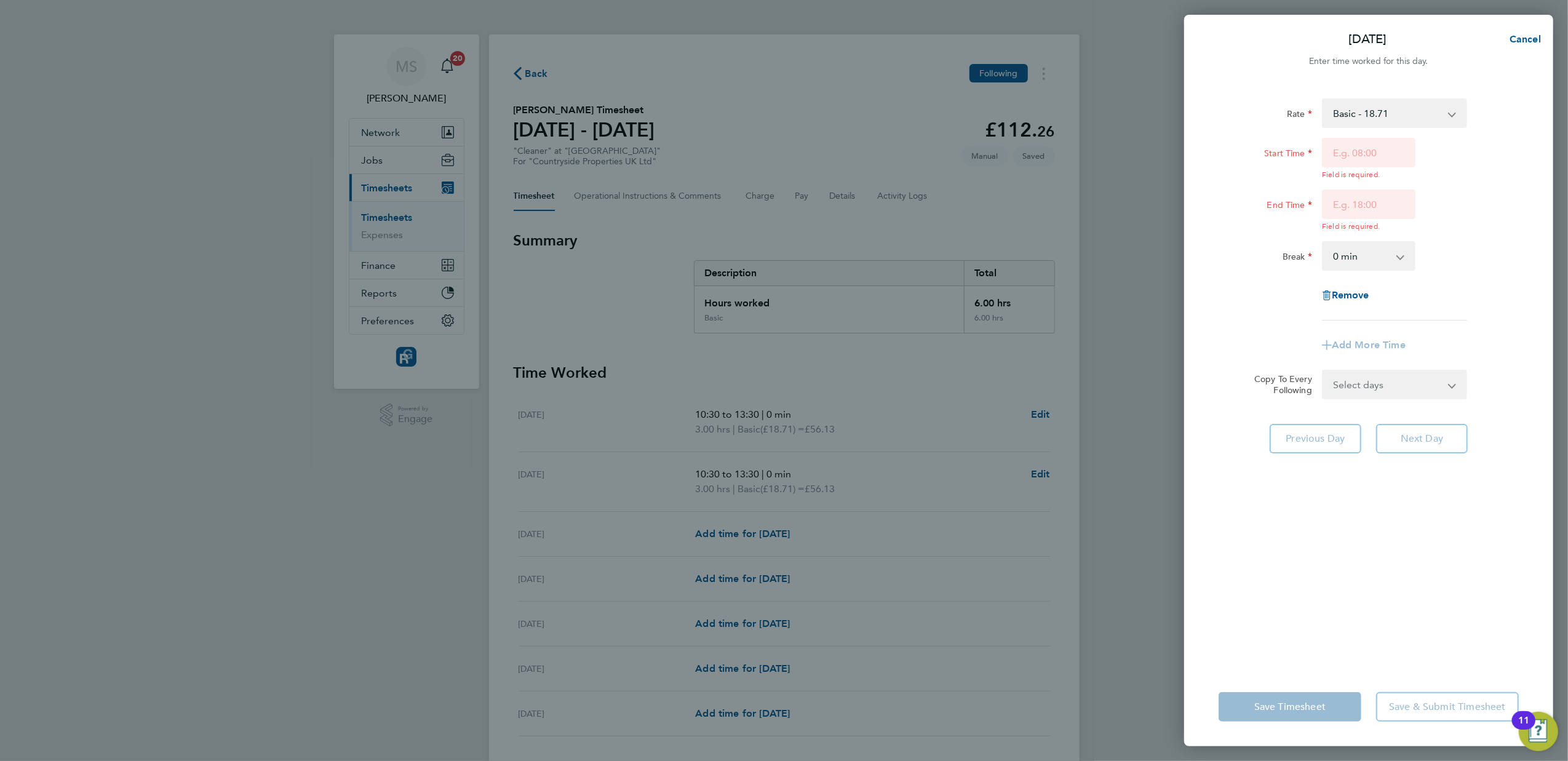
click at [1416, 431] on app-form-button "Next Day" at bounding box center [1418, 438] width 99 height 29
drag, startPoint x: 1073, startPoint y: 183, endPoint x: 1164, endPoint y: 126, distance: 107.4
click at [1074, 180] on div "[DATE] Cancel Enter time worked for this day. Rate Basic - 18.71 Start Time Fie…" at bounding box center [784, 380] width 1568 height 761
click at [1298, 704] on app-form-button "Save Timesheet" at bounding box center [1294, 707] width 150 height 29
drag, startPoint x: 1298, startPoint y: 704, endPoint x: 997, endPoint y: 635, distance: 308.8
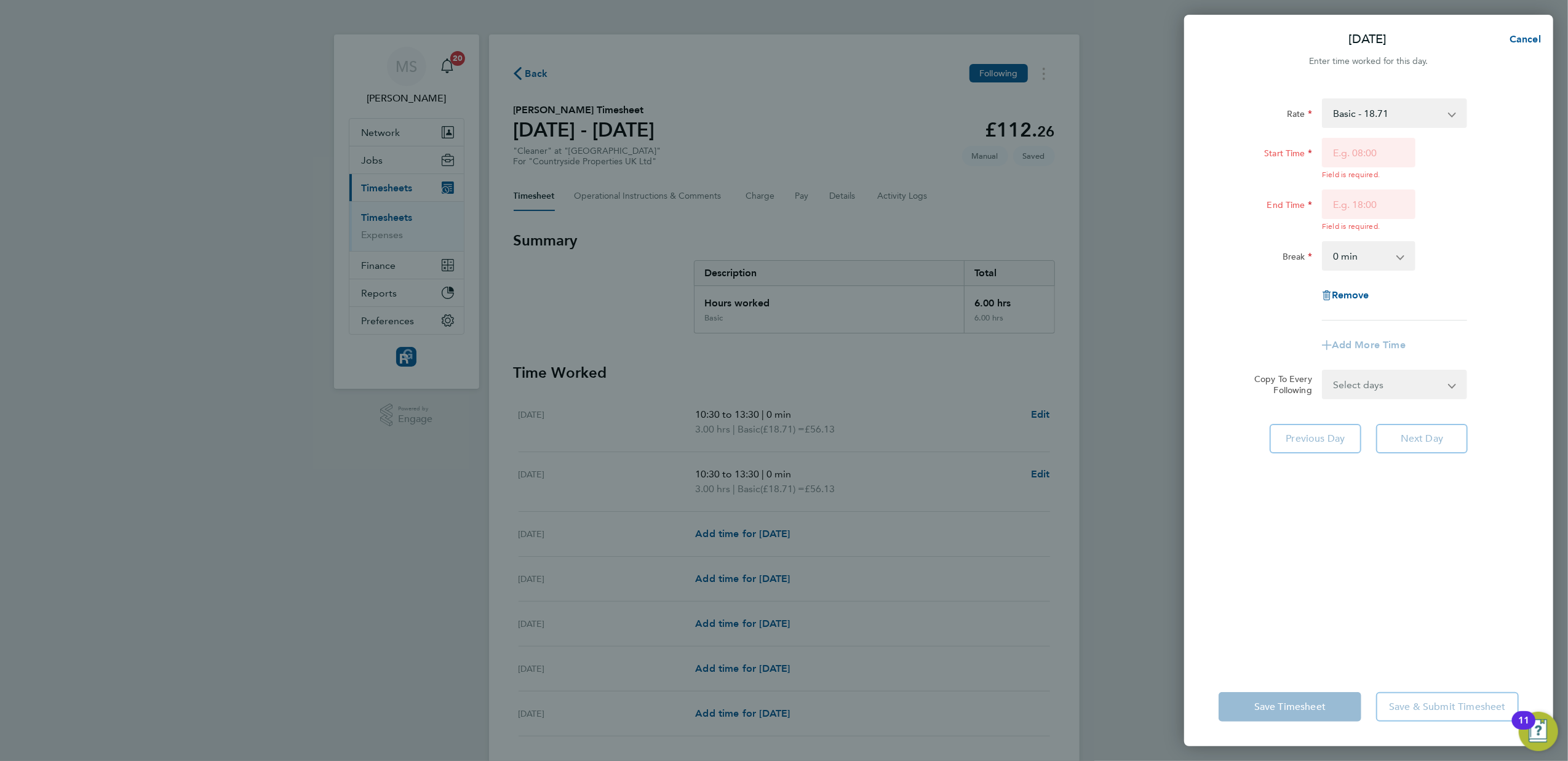
click at [997, 635] on div "[DATE] Cancel Enter time worked for this day. Rate Basic - 18.71 Start Time Fie…" at bounding box center [784, 380] width 1568 height 761
click at [1362, 190] on input "End Time" at bounding box center [1368, 204] width 93 height 29
click at [1415, 153] on input "Start Time" at bounding box center [1368, 152] width 93 height 29
click at [1527, 43] on span "Cancel" at bounding box center [1524, 39] width 35 height 12
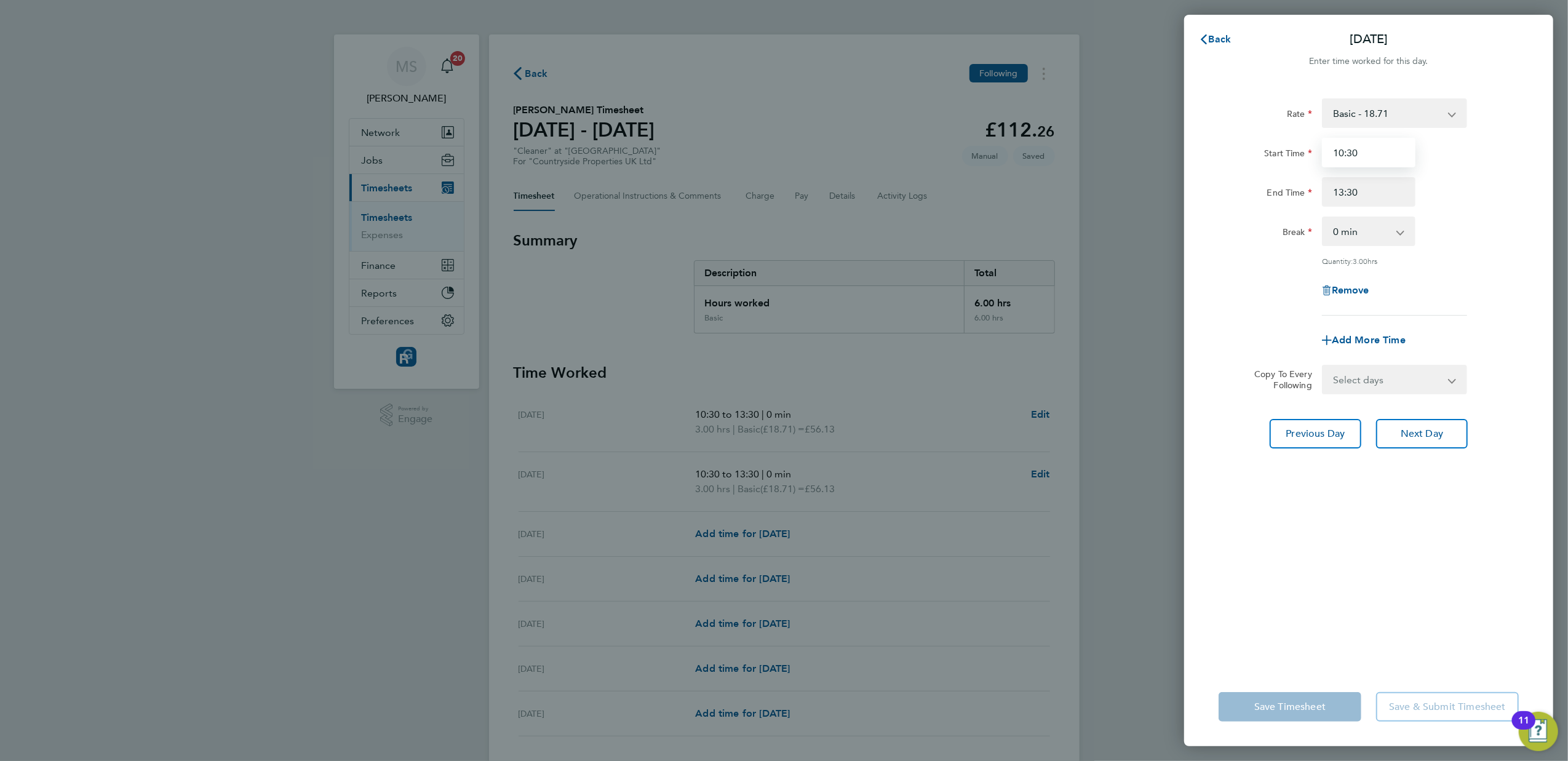
drag, startPoint x: 1371, startPoint y: 154, endPoint x: 1294, endPoint y: 144, distance: 77.6
click at [1294, 144] on div "Start Time 10:30" at bounding box center [1368, 152] width 310 height 29
type input "00:00"
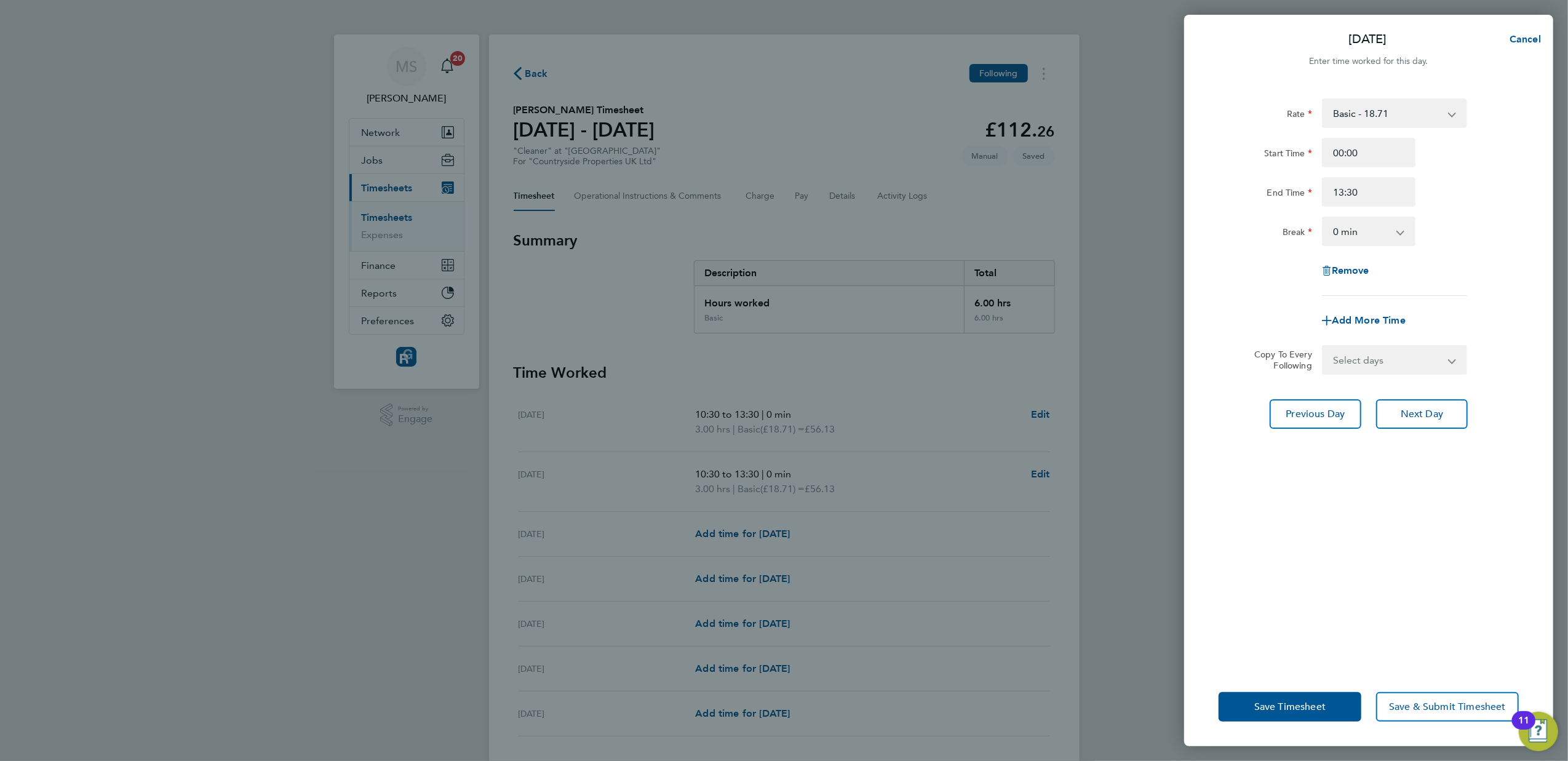
click at [1513, 240] on div "Break 0 min 15 min 30 min 45 min 60 min 75 min 90 min" at bounding box center [1368, 231] width 310 height 29
click at [1373, 187] on input "13:30" at bounding box center [1368, 192] width 93 height 29
type input "1"
type input "00:00"
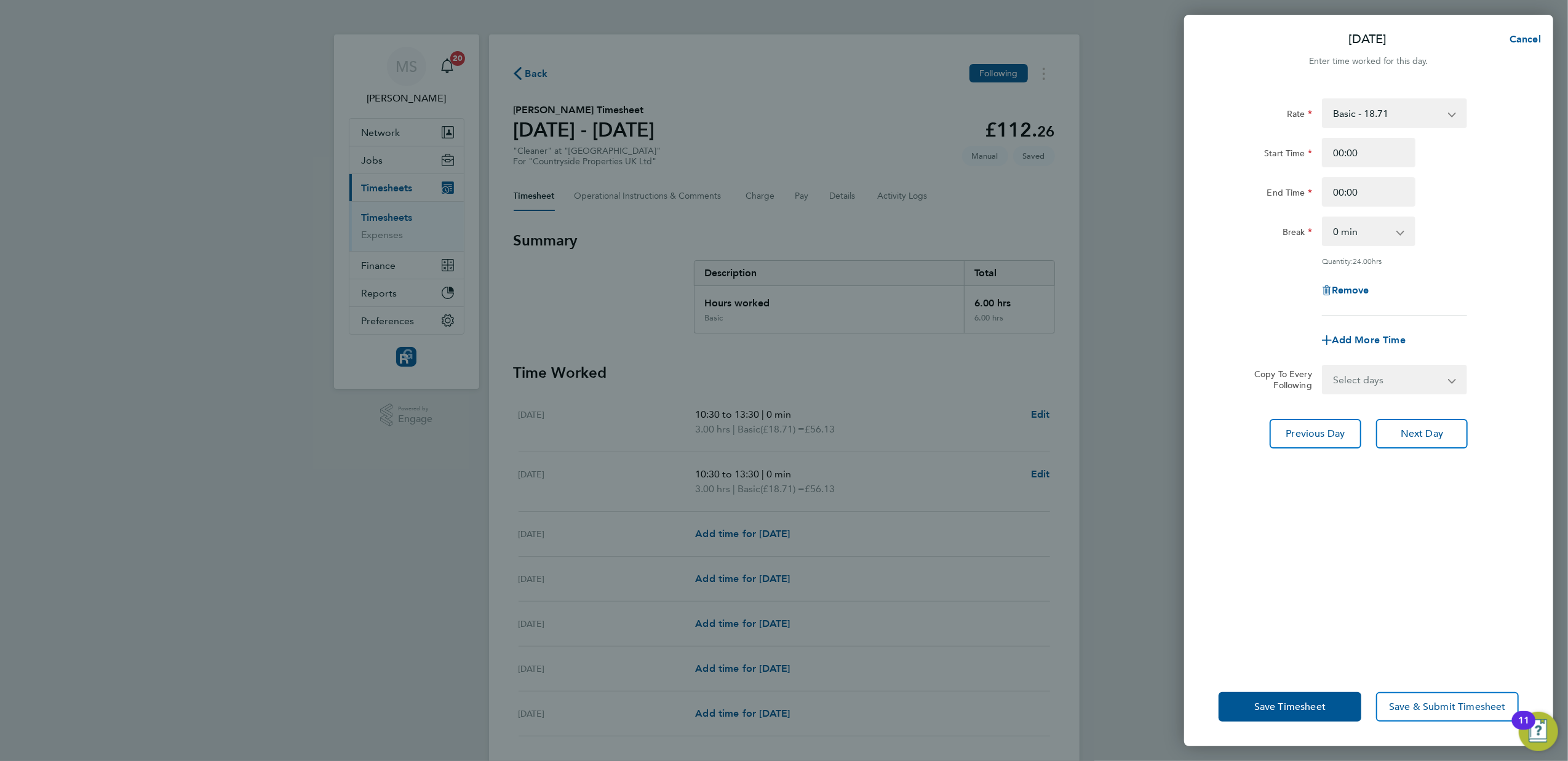
click at [1464, 245] on div "Break 0 min 15 min 30 min 45 min 60 min 75 min 90 min" at bounding box center [1368, 231] width 310 height 29
click at [1438, 434] on span "Next Day" at bounding box center [1422, 434] width 43 height 13
select select "30"
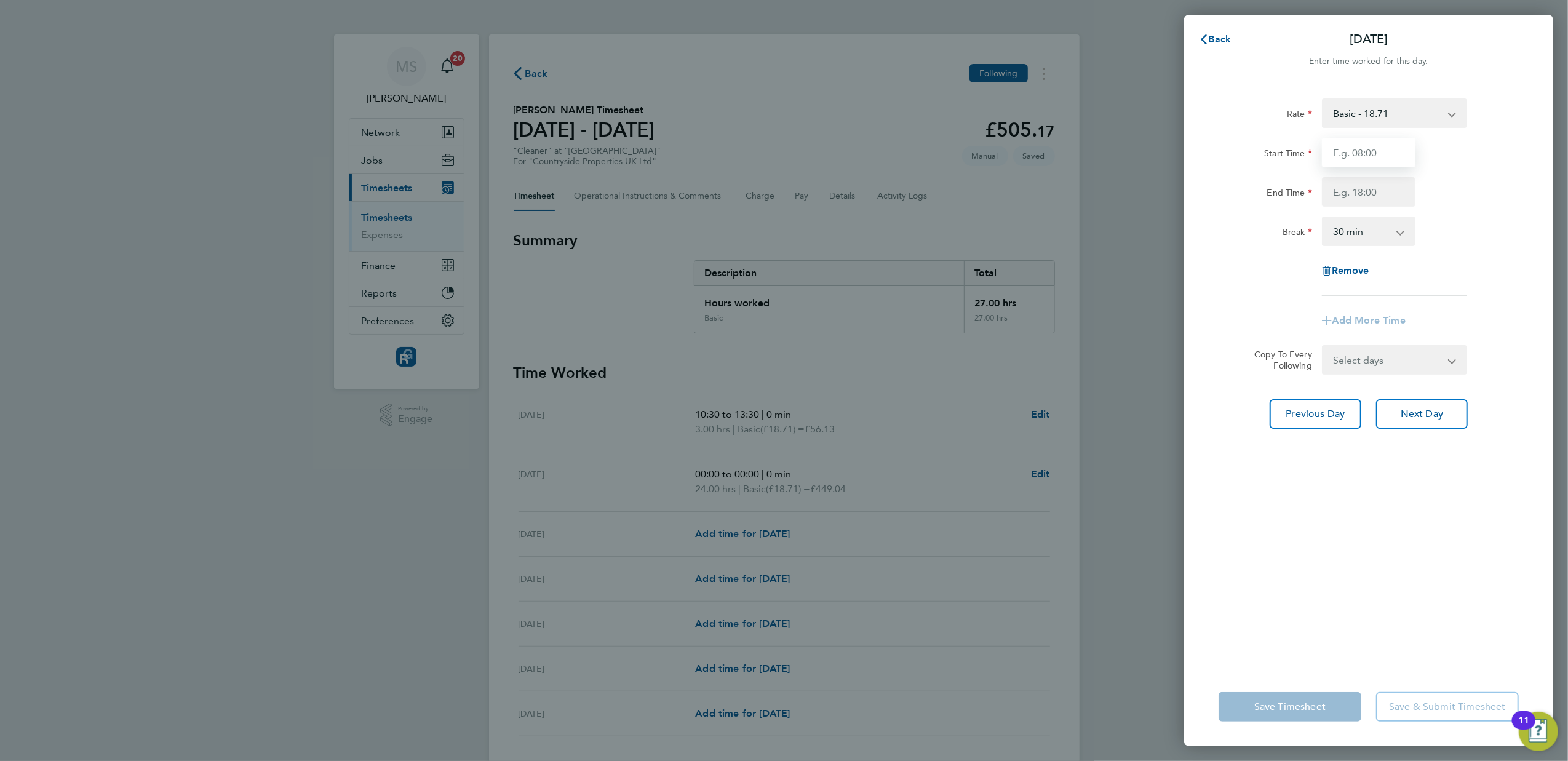
click at [1348, 156] on input "Start Time" at bounding box center [1368, 152] width 93 height 29
type input "10:30"
click at [1368, 193] on input "End Time" at bounding box center [1368, 192] width 93 height 29
type input "12:30"
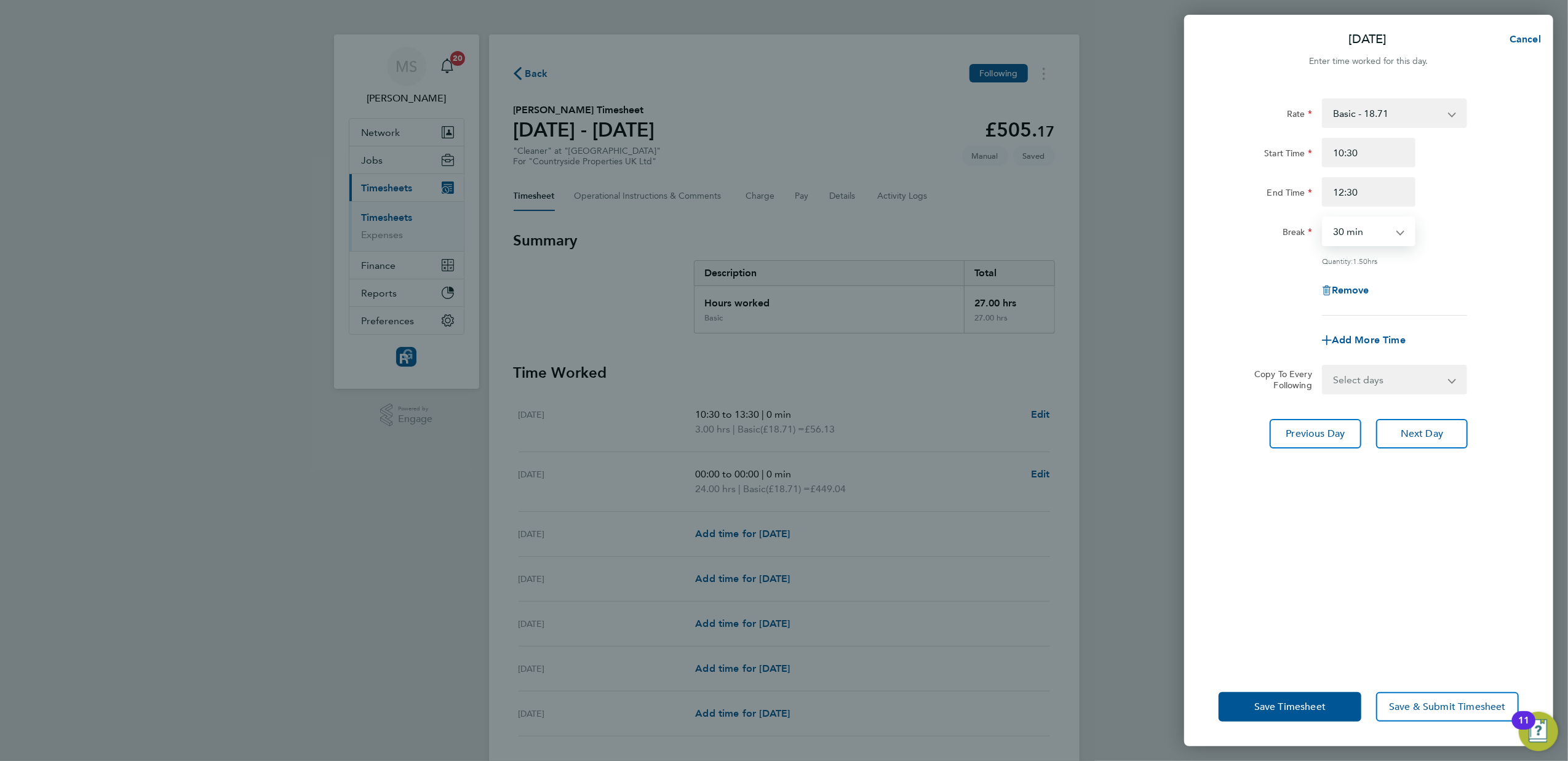
click at [1369, 237] on select "0 min 15 min 30 min 45 min 60 min 75 min 90 min" at bounding box center [1361, 231] width 76 height 27
select select "0"
click at [1323, 218] on select "0 min 15 min 30 min 45 min 60 min 75 min 90 min" at bounding box center [1361, 231] width 76 height 27
click at [1280, 706] on span "Save Timesheet" at bounding box center [1290, 707] width 71 height 13
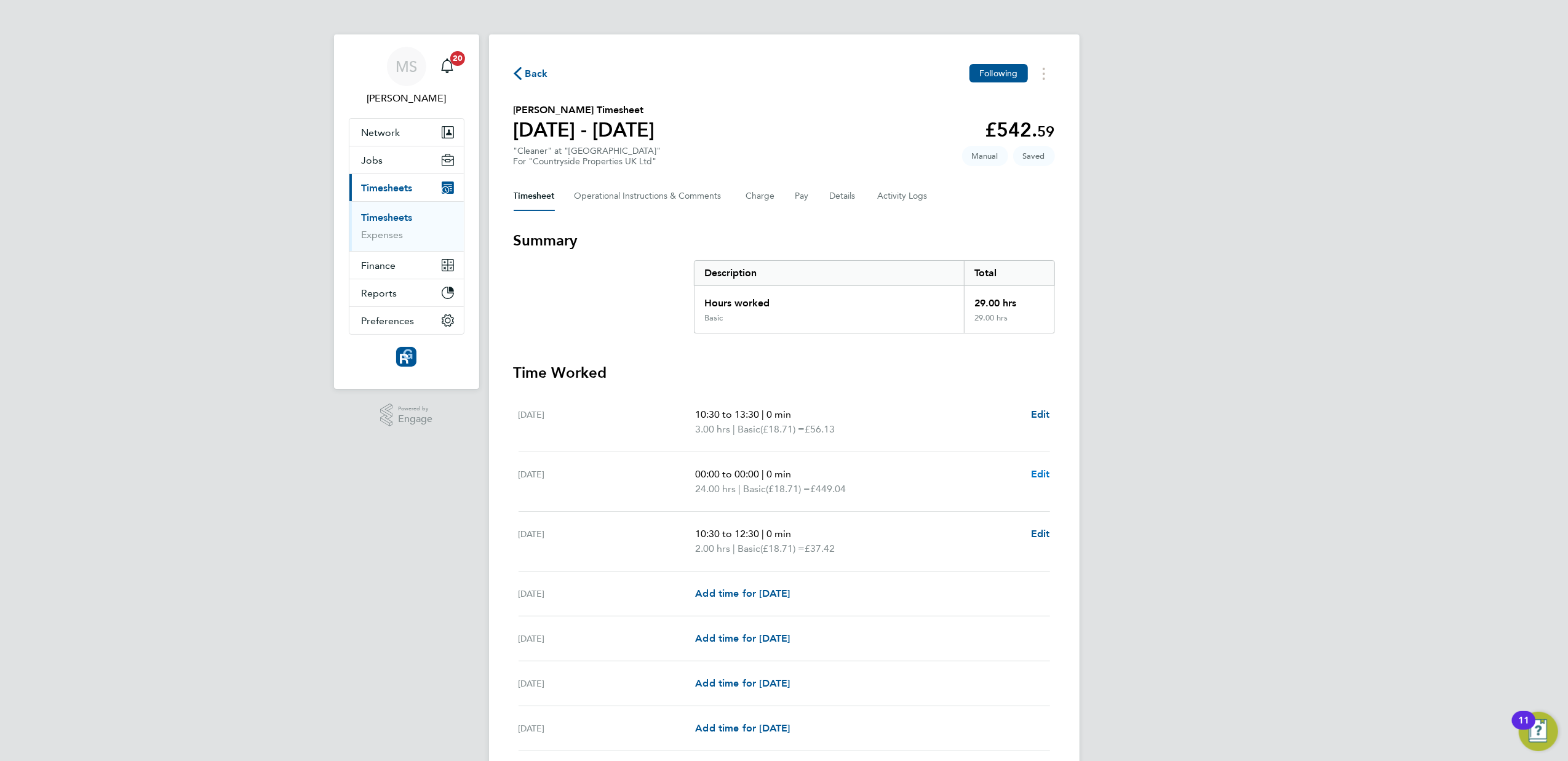
click at [1043, 475] on span "Edit" at bounding box center [1040, 474] width 19 height 12
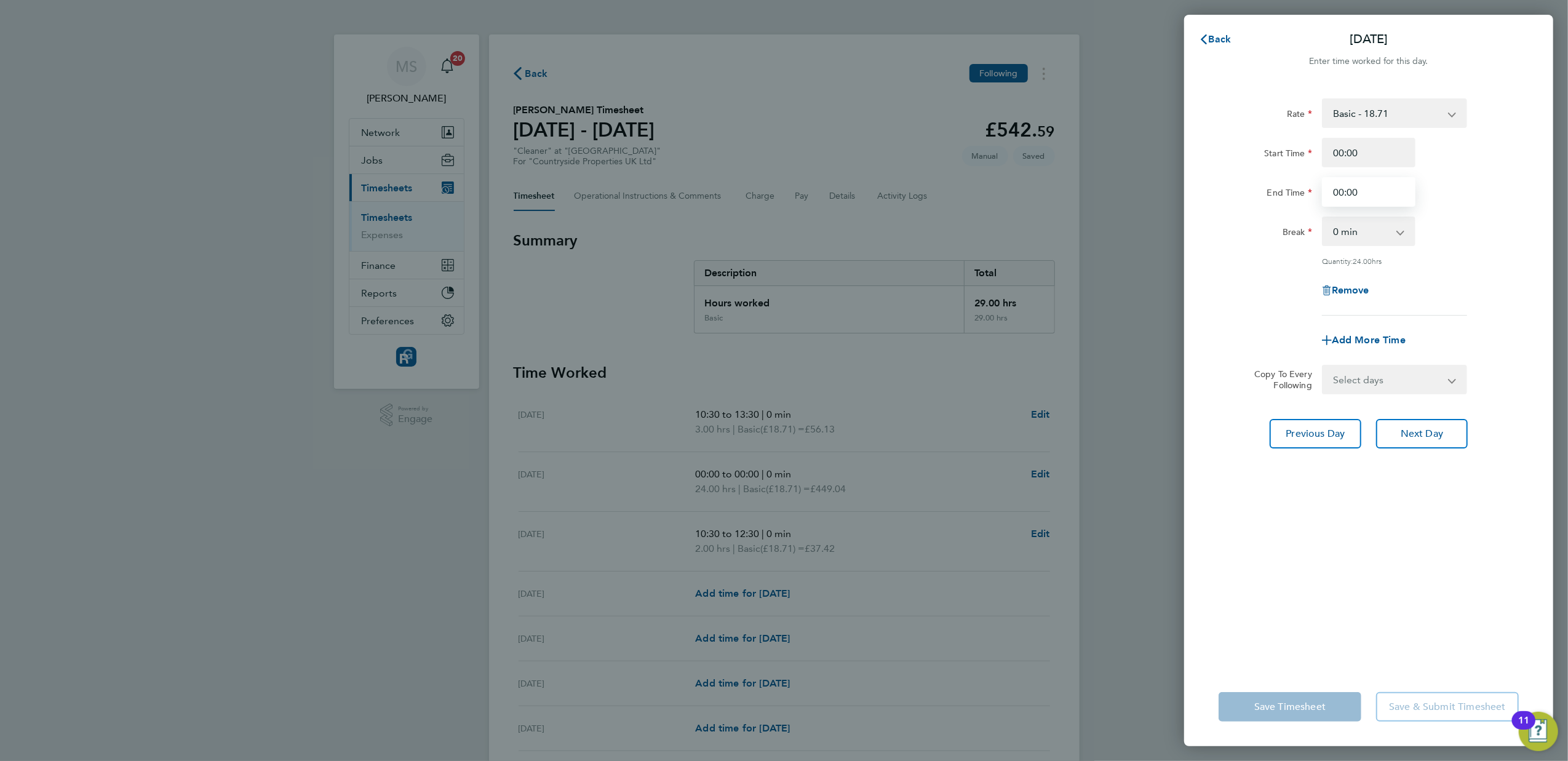
click at [1365, 188] on input "00:00" at bounding box center [1368, 192] width 93 height 29
click at [1127, 374] on div "Back [DATE] Enter time worked for this day. Rate Basic - 18.71 Start Time 00:00…" at bounding box center [784, 380] width 1568 height 761
click at [1224, 41] on span "Back" at bounding box center [1220, 39] width 23 height 12
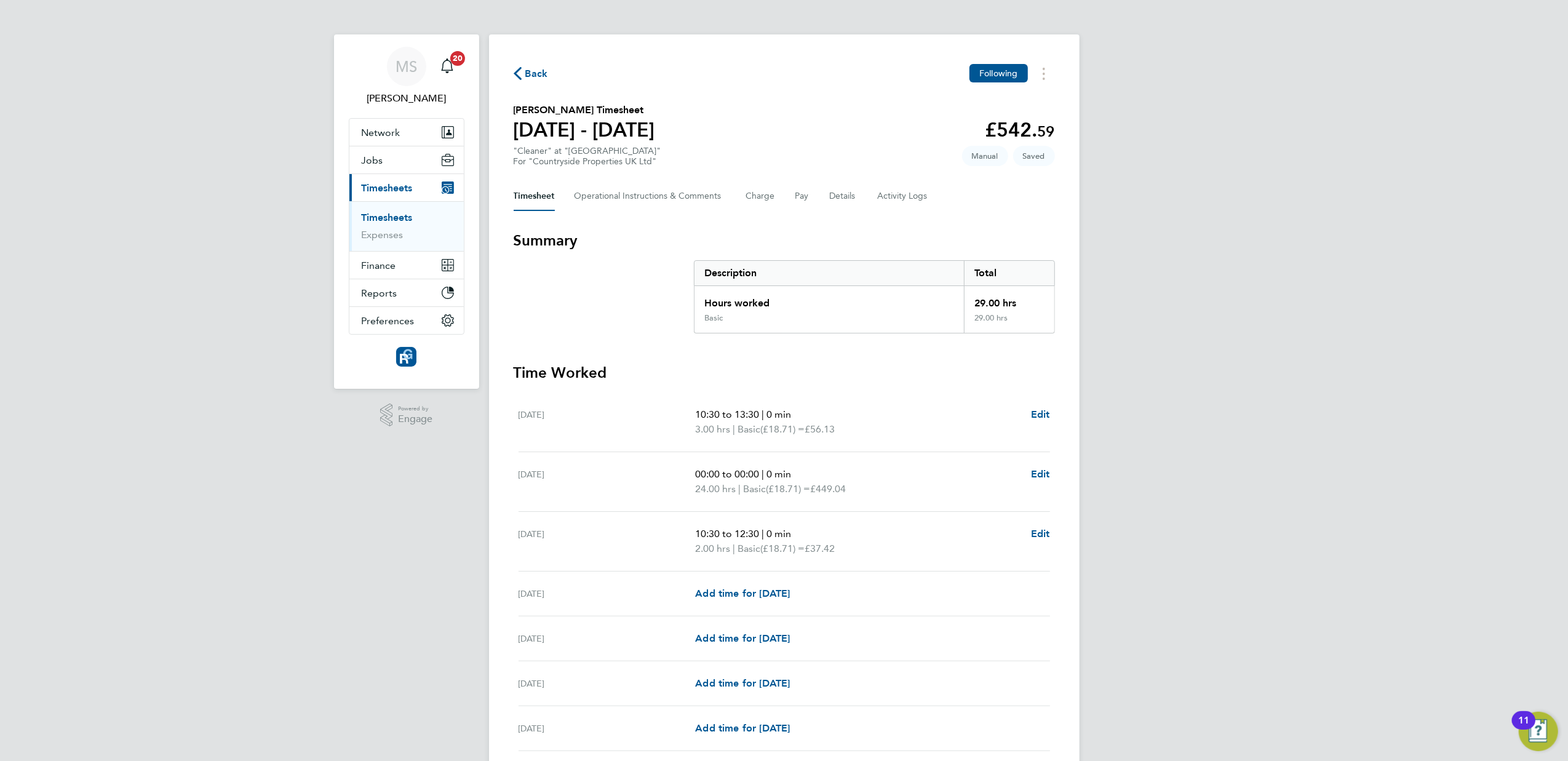
click at [1034, 483] on app-form-button "Edit" at bounding box center [1040, 481] width 19 height 29
click at [1046, 530] on span "Edit" at bounding box center [1040, 533] width 19 height 12
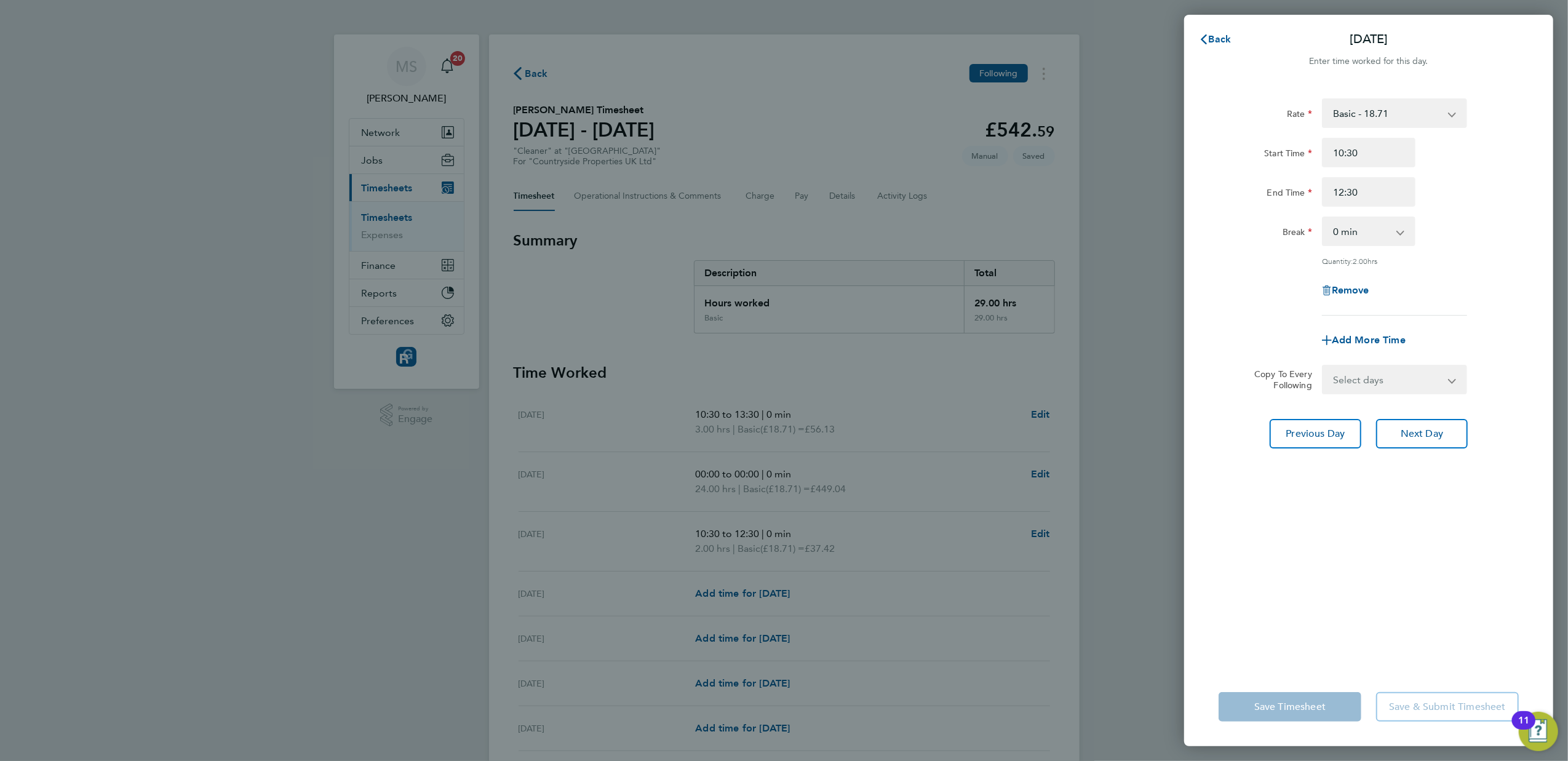
click at [714, 635] on div "Back [DATE] Enter time worked for this day. Rate Basic - 18.71 Start Time 10:30…" at bounding box center [784, 380] width 1568 height 761
click at [1207, 38] on icon "button" at bounding box center [1204, 39] width 10 height 10
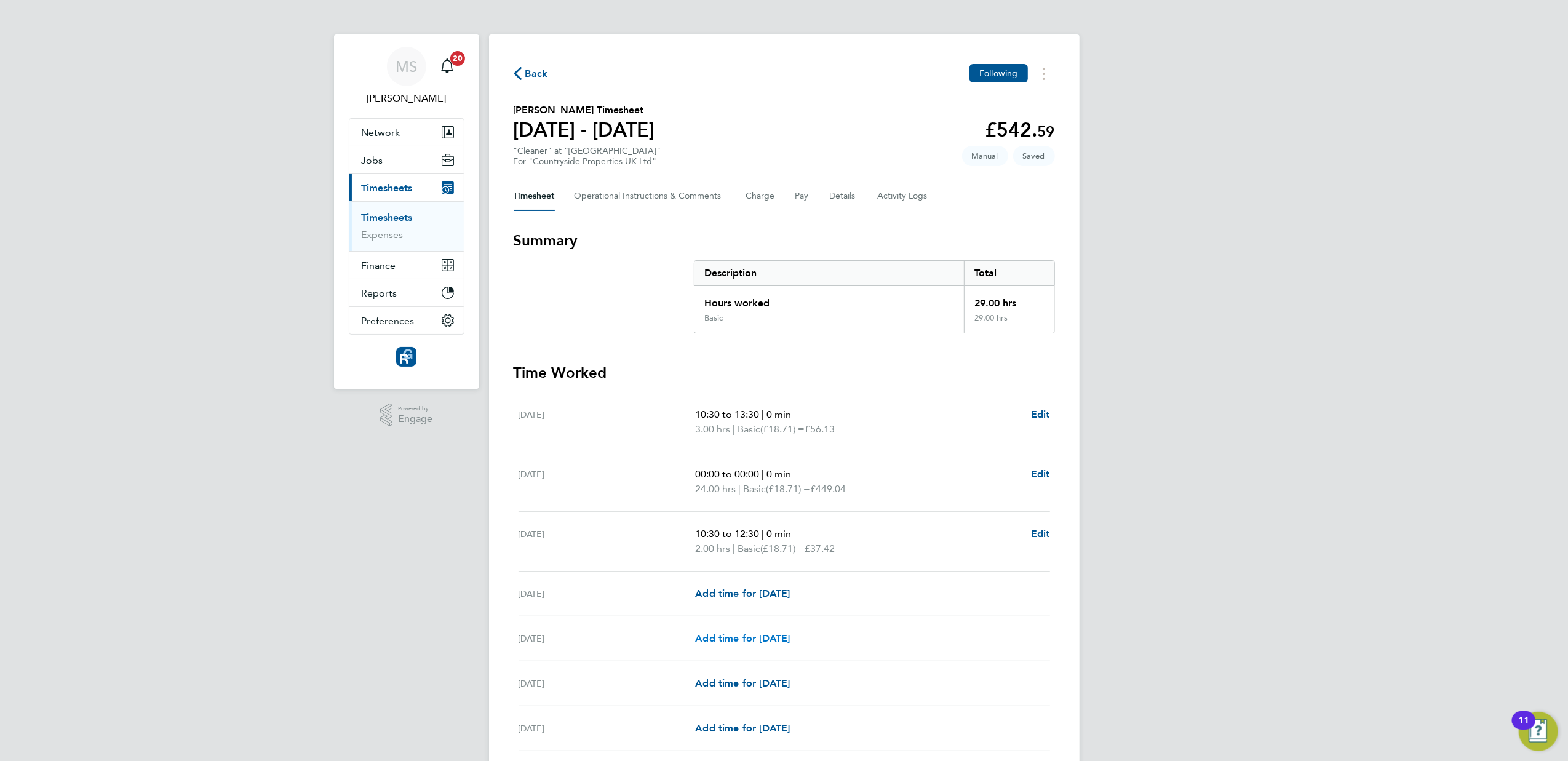
click at [730, 641] on span "Add time for [DATE]" at bounding box center [742, 638] width 95 height 12
select select "30"
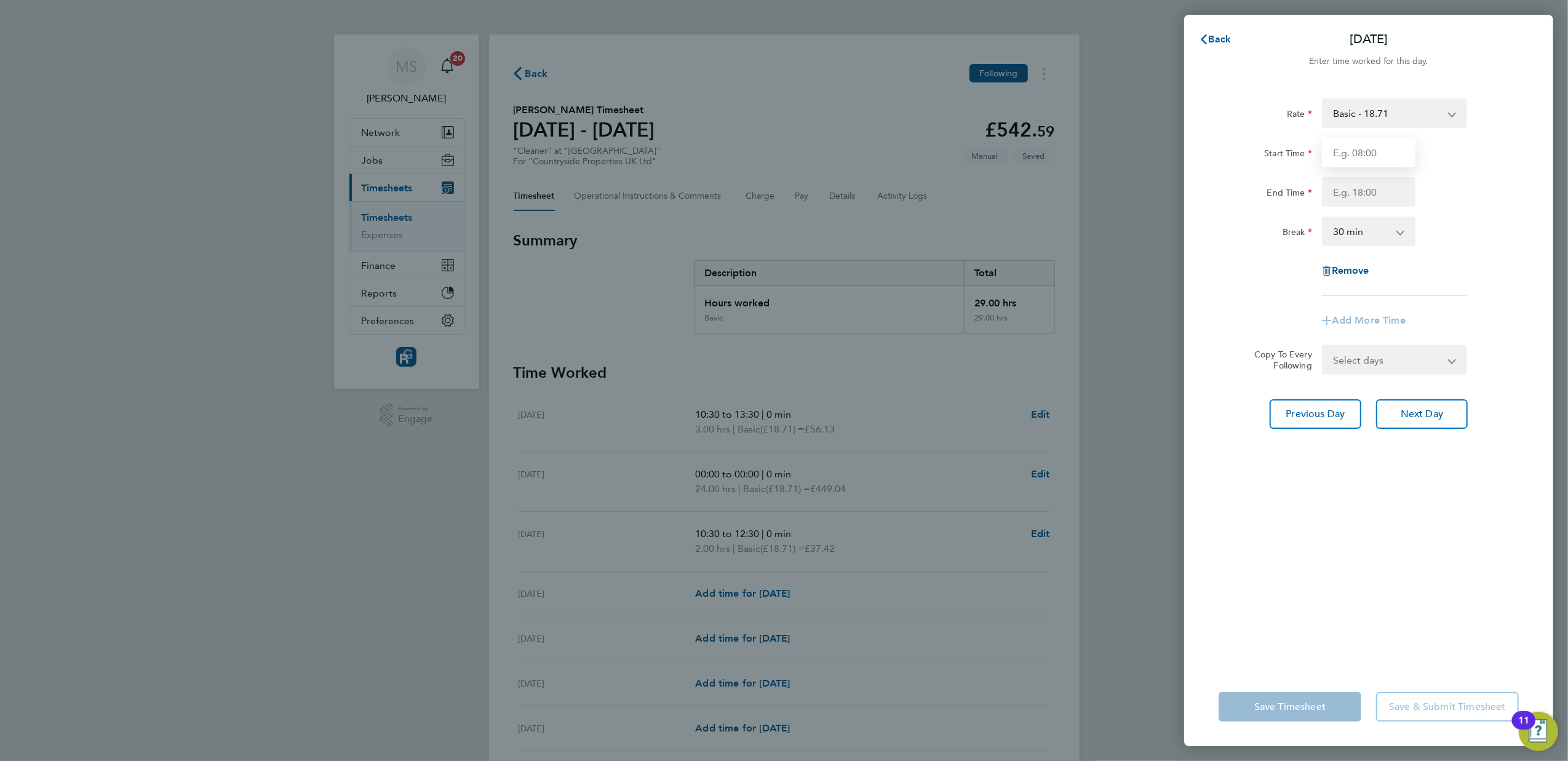
click at [1351, 153] on input "Start Time" at bounding box center [1368, 152] width 93 height 29
type input "10:30"
type input "13:30"
click at [1484, 621] on div "Rate Basic - 18.71 Start Time 10:30 End Time 13:30 Break 0 min 15 min 30 min 45…" at bounding box center [1369, 375] width 369 height 584
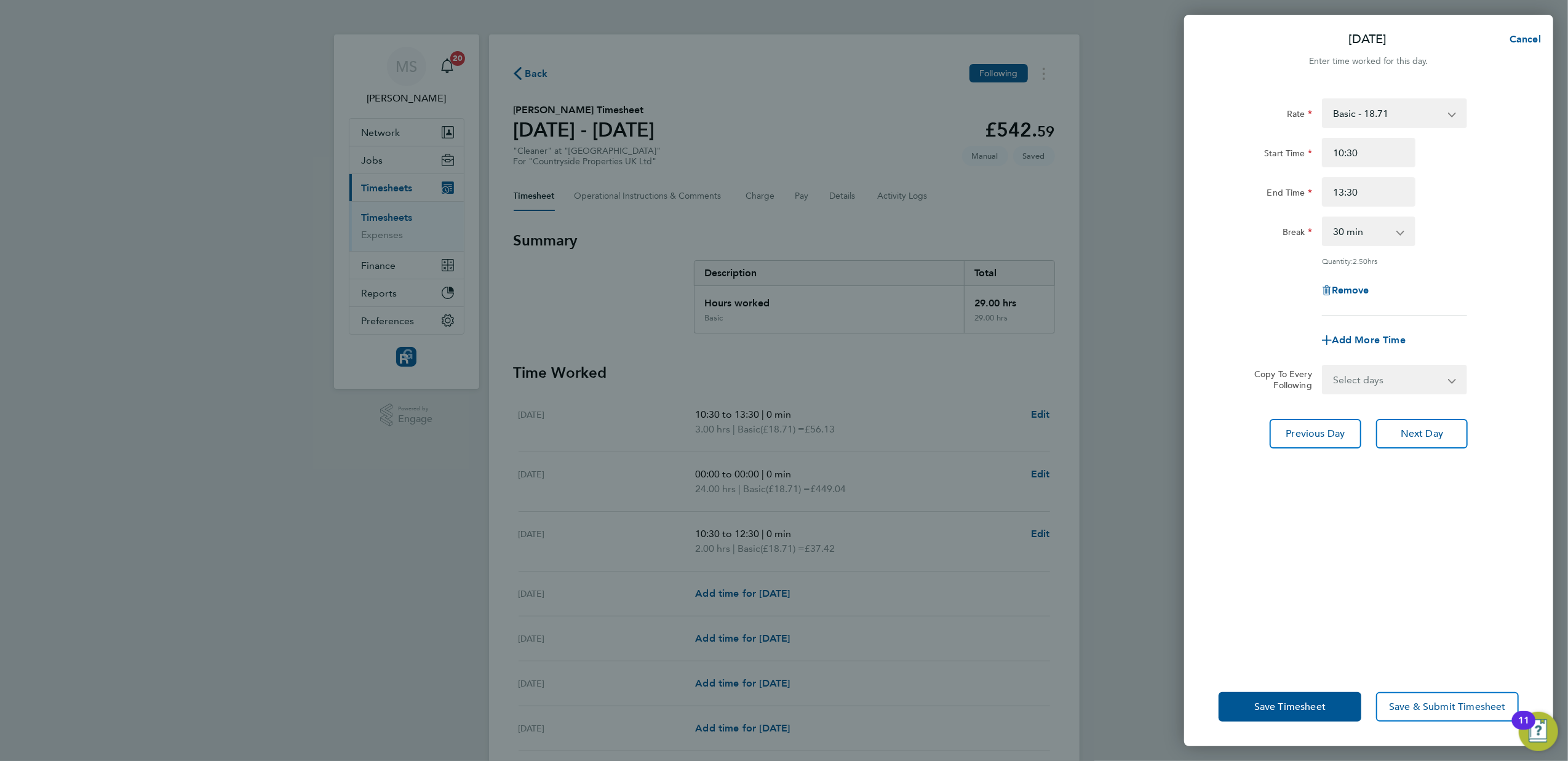
click at [1396, 225] on select "0 min 15 min 30 min 45 min 60 min 75 min 90 min" at bounding box center [1361, 231] width 76 height 27
select select "0"
click at [1323, 218] on select "0 min 15 min 30 min 45 min 60 min 75 min 90 min" at bounding box center [1361, 231] width 76 height 27
click at [1270, 709] on span "Save Timesheet" at bounding box center [1290, 707] width 71 height 13
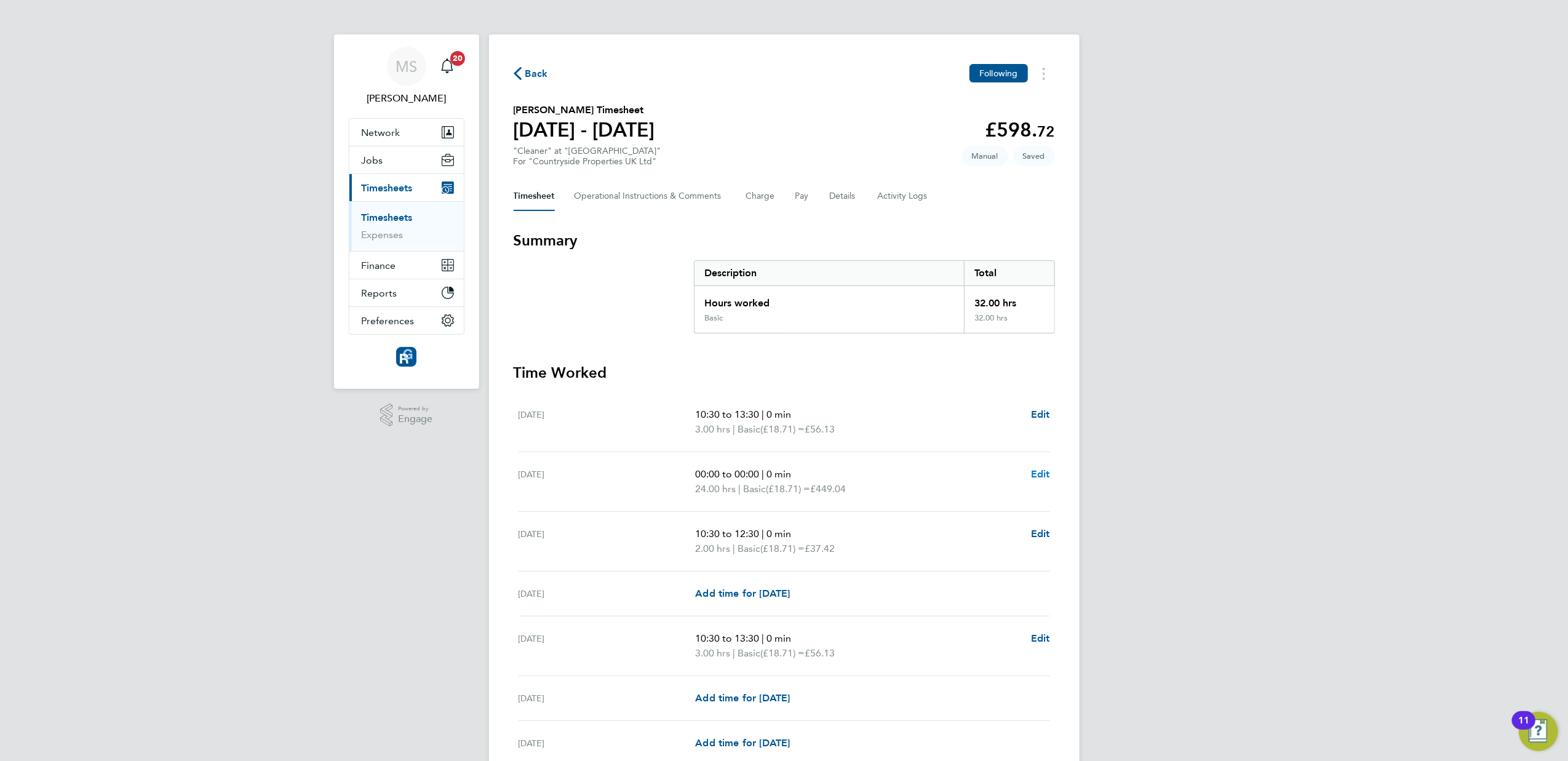
click at [1035, 470] on span "Edit" at bounding box center [1040, 474] width 19 height 12
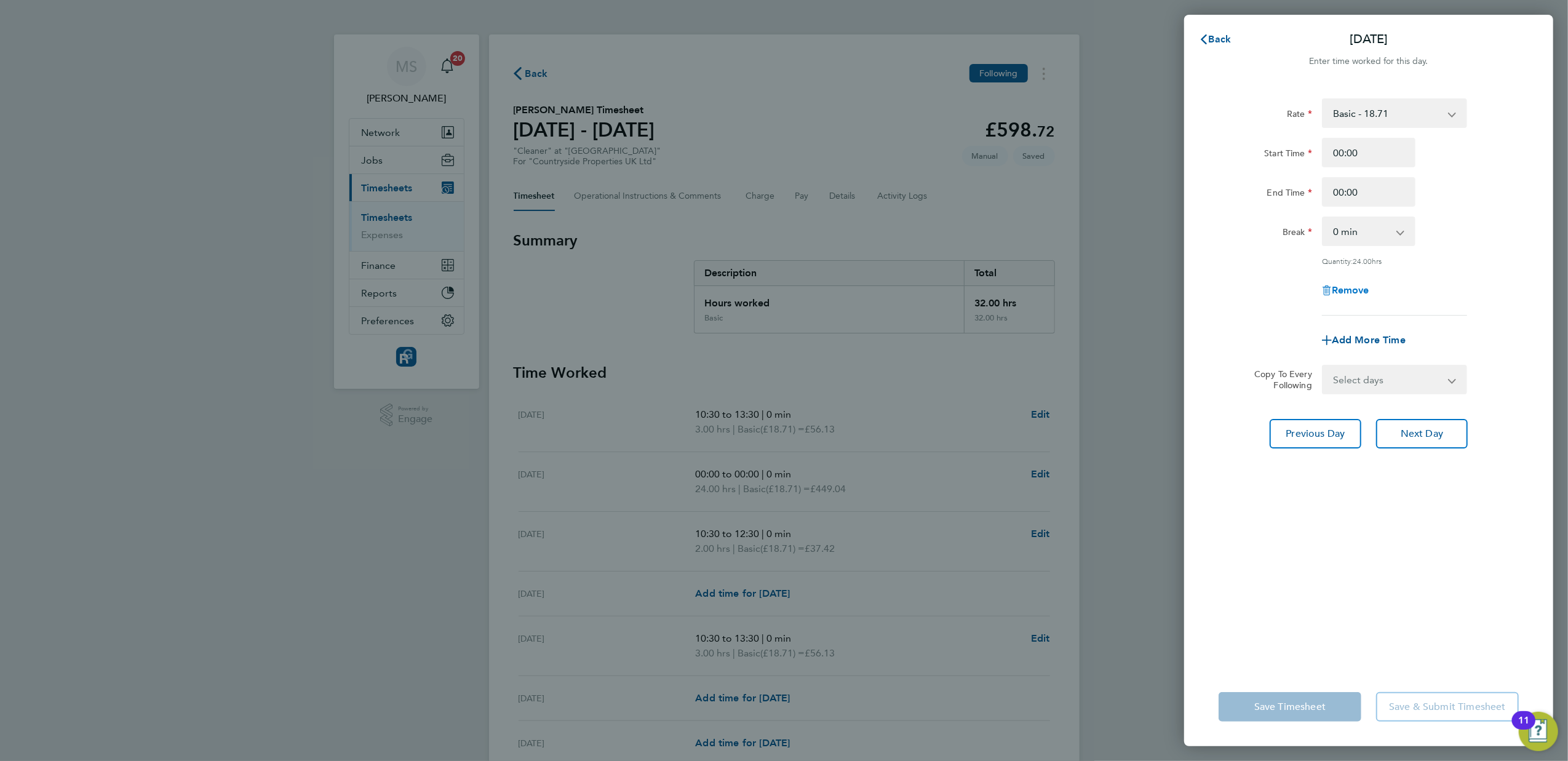
drag, startPoint x: 1353, startPoint y: 287, endPoint x: 1352, endPoint y: 302, distance: 15.0
click at [1352, 302] on div "Remove" at bounding box center [1368, 290] width 103 height 29
click at [1351, 289] on span "Remove" at bounding box center [1351, 290] width 38 height 12
select select "null"
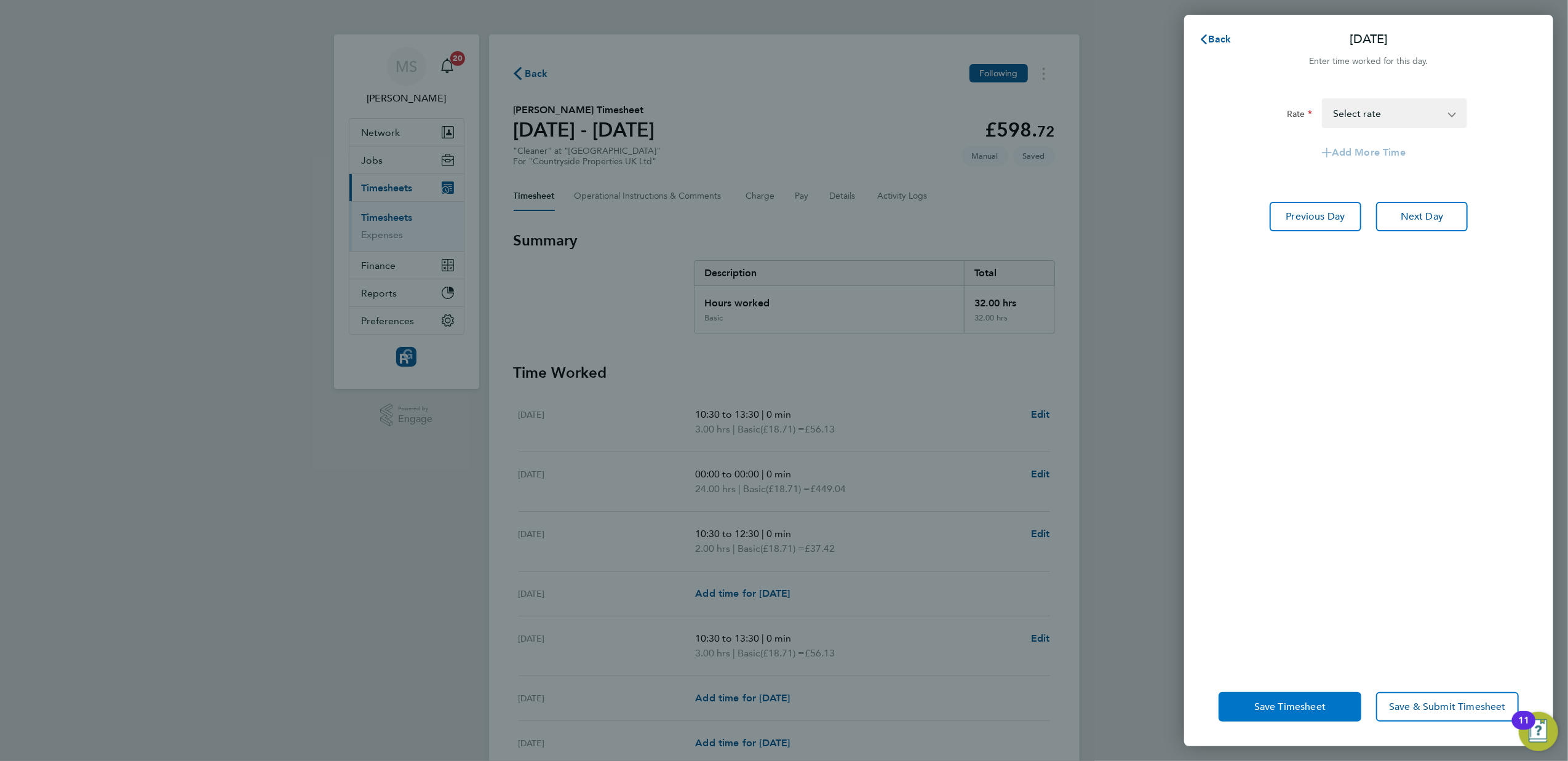
click at [1289, 693] on button "Save Timesheet" at bounding box center [1290, 707] width 143 height 29
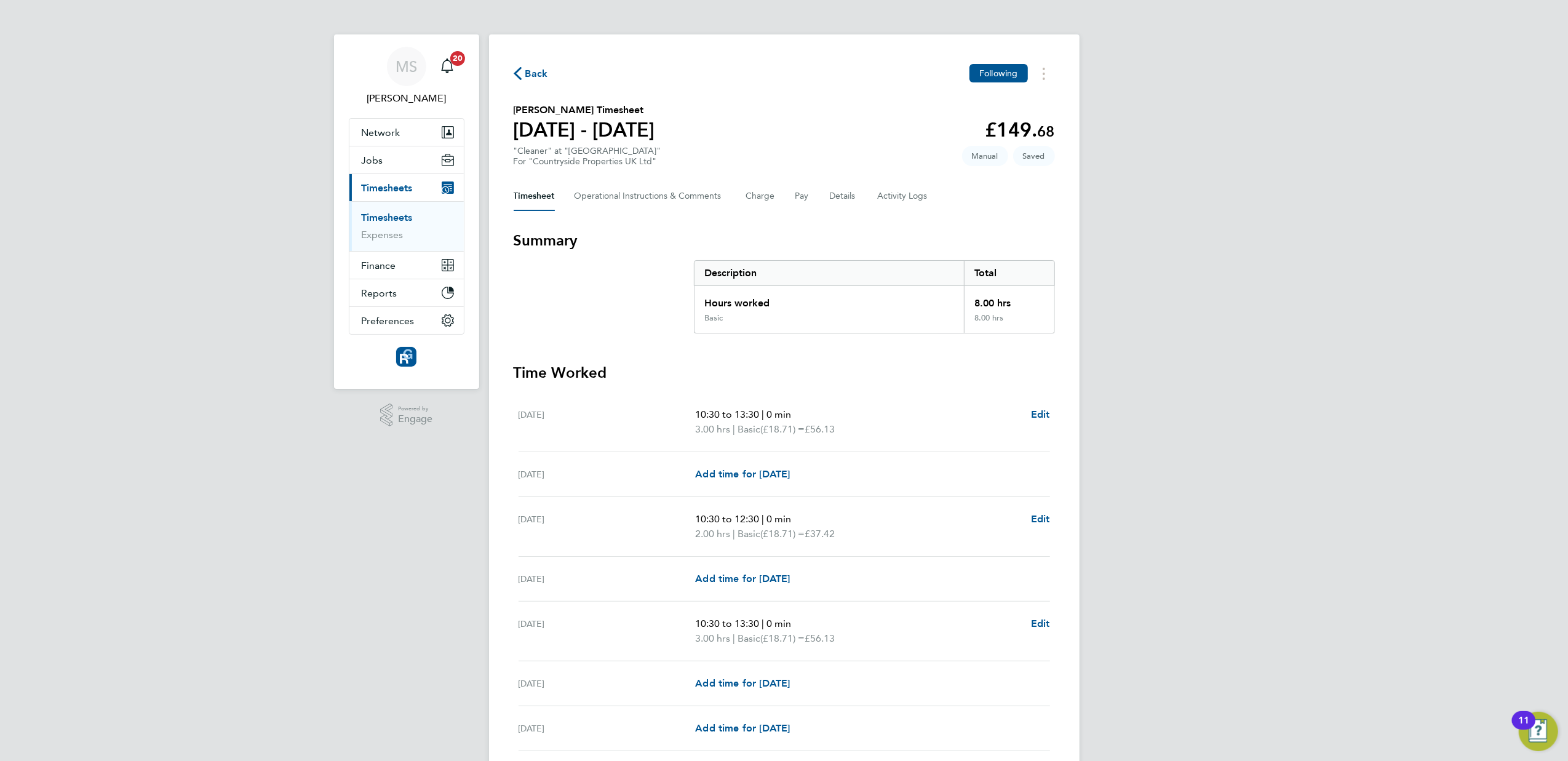
scroll to position [100, 0]
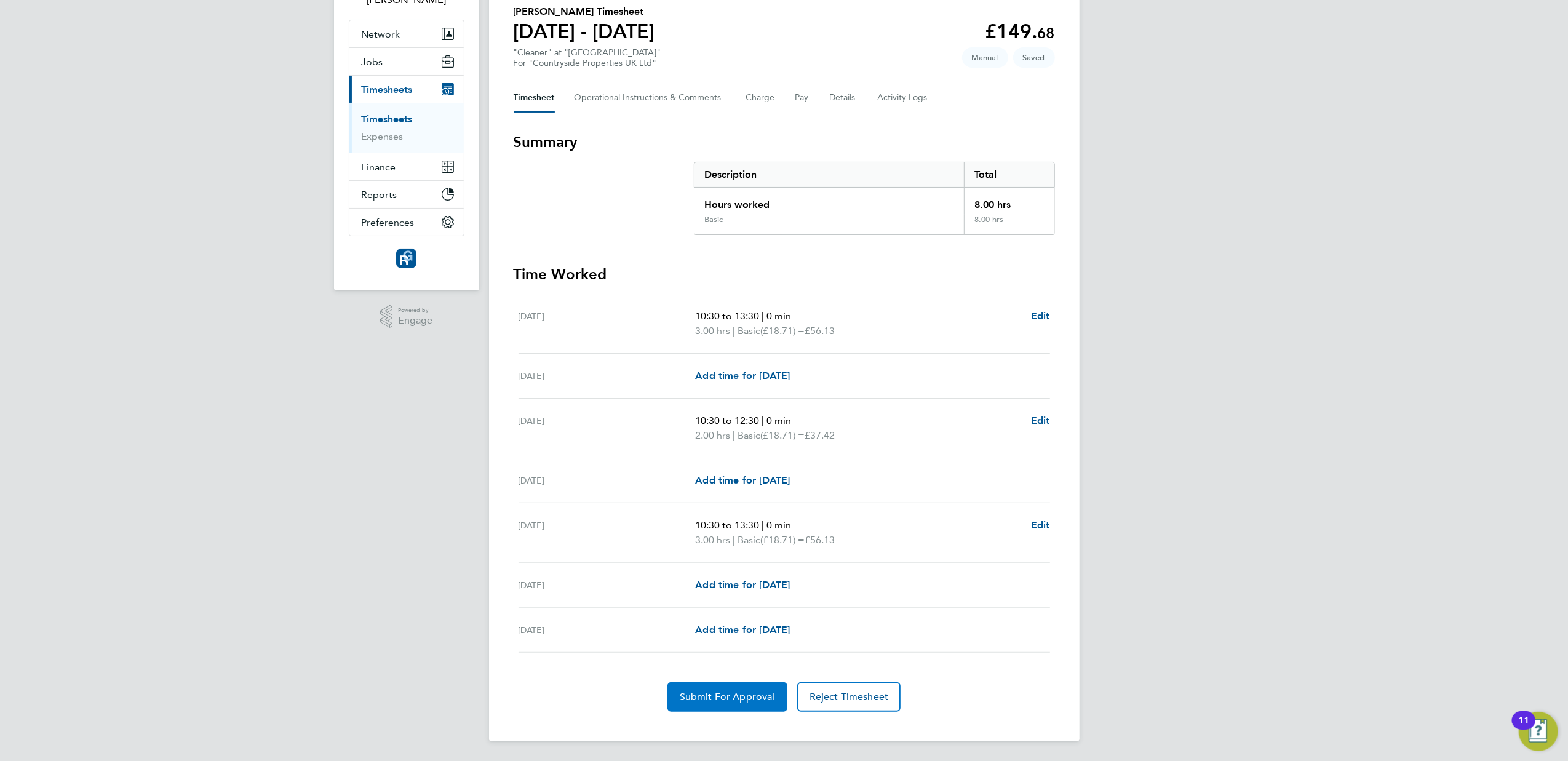
click at [748, 707] on button "Submit For Approval" at bounding box center [727, 697] width 120 height 29
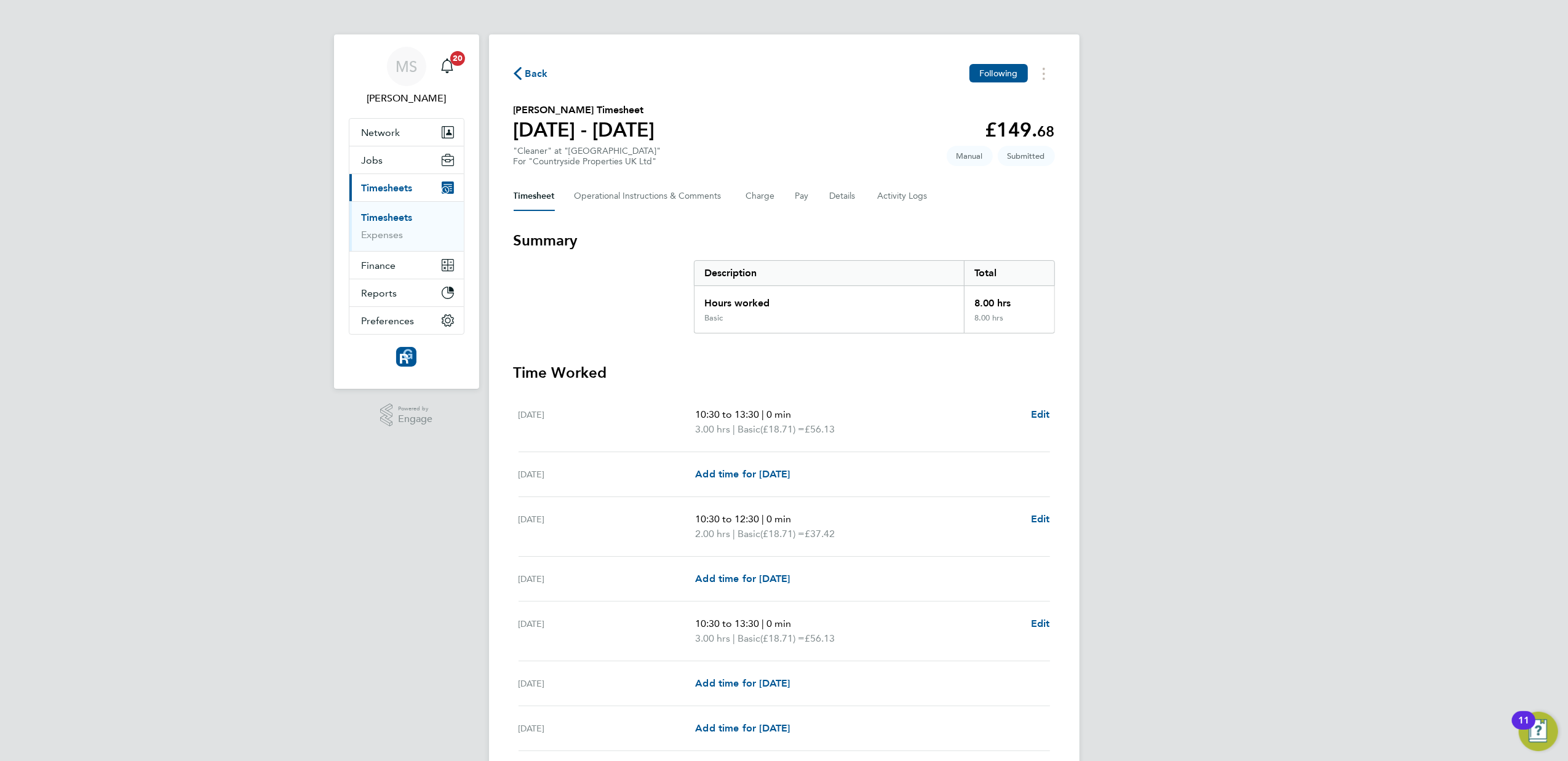
click at [532, 69] on span "Back" at bounding box center [536, 74] width 23 height 15
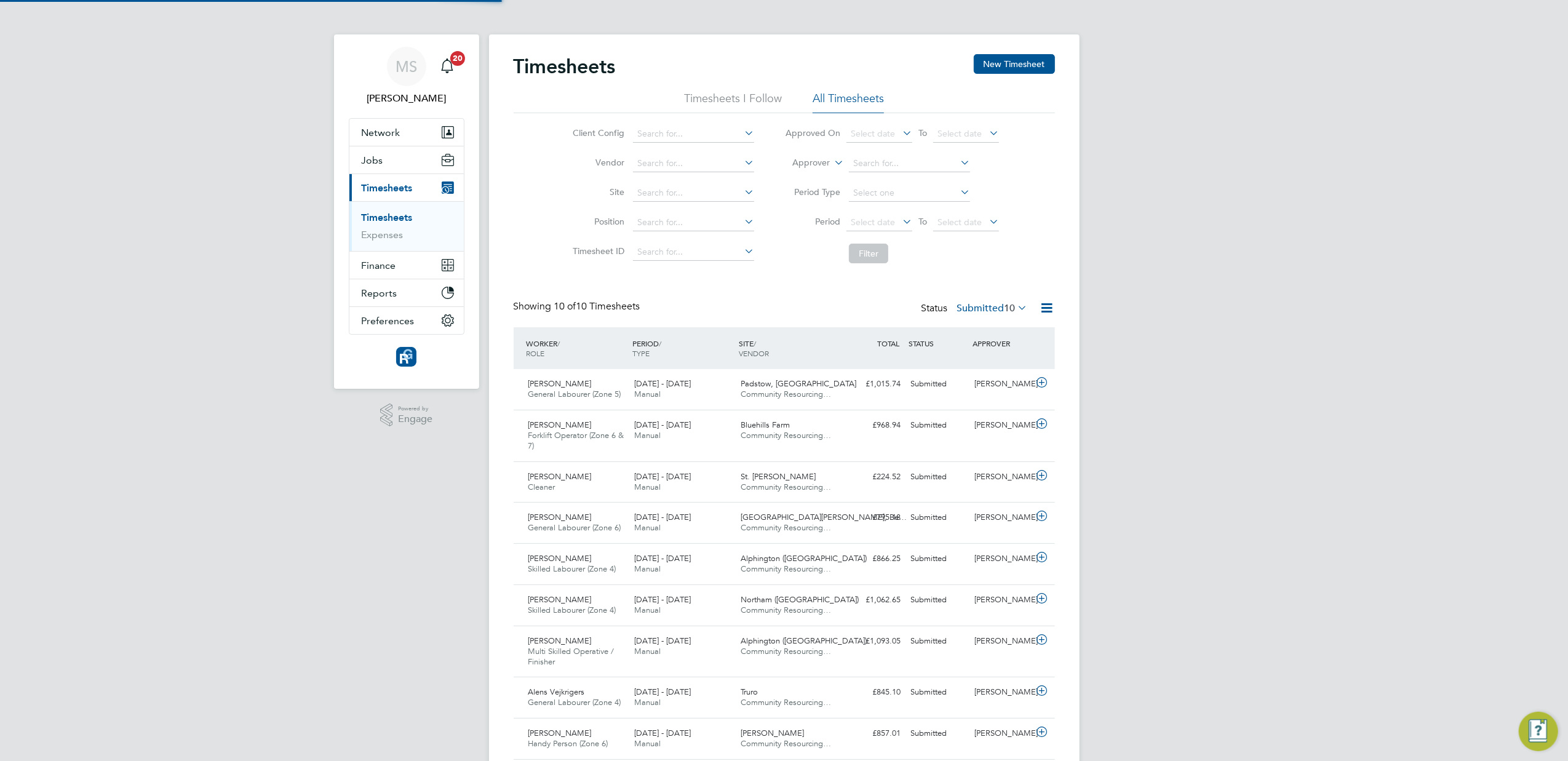
scroll to position [31, 107]
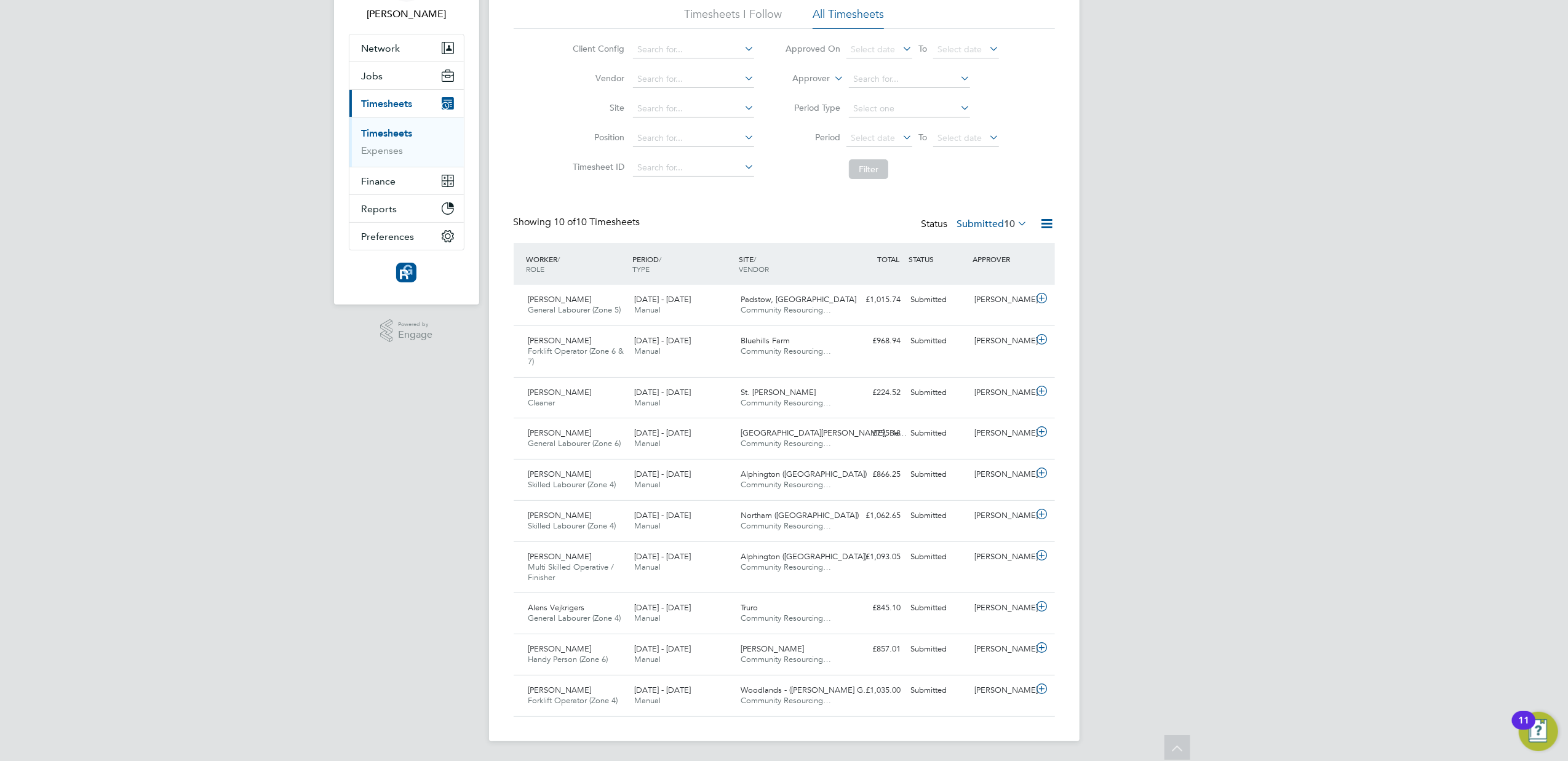
drag, startPoint x: 981, startPoint y: 225, endPoint x: 1421, endPoint y: 129, distance: 450.4
click at [1421, 129] on div "MS [PERSON_NAME] Notifications 20 Applications: Network Team Members Businesses…" at bounding box center [784, 338] width 1568 height 845
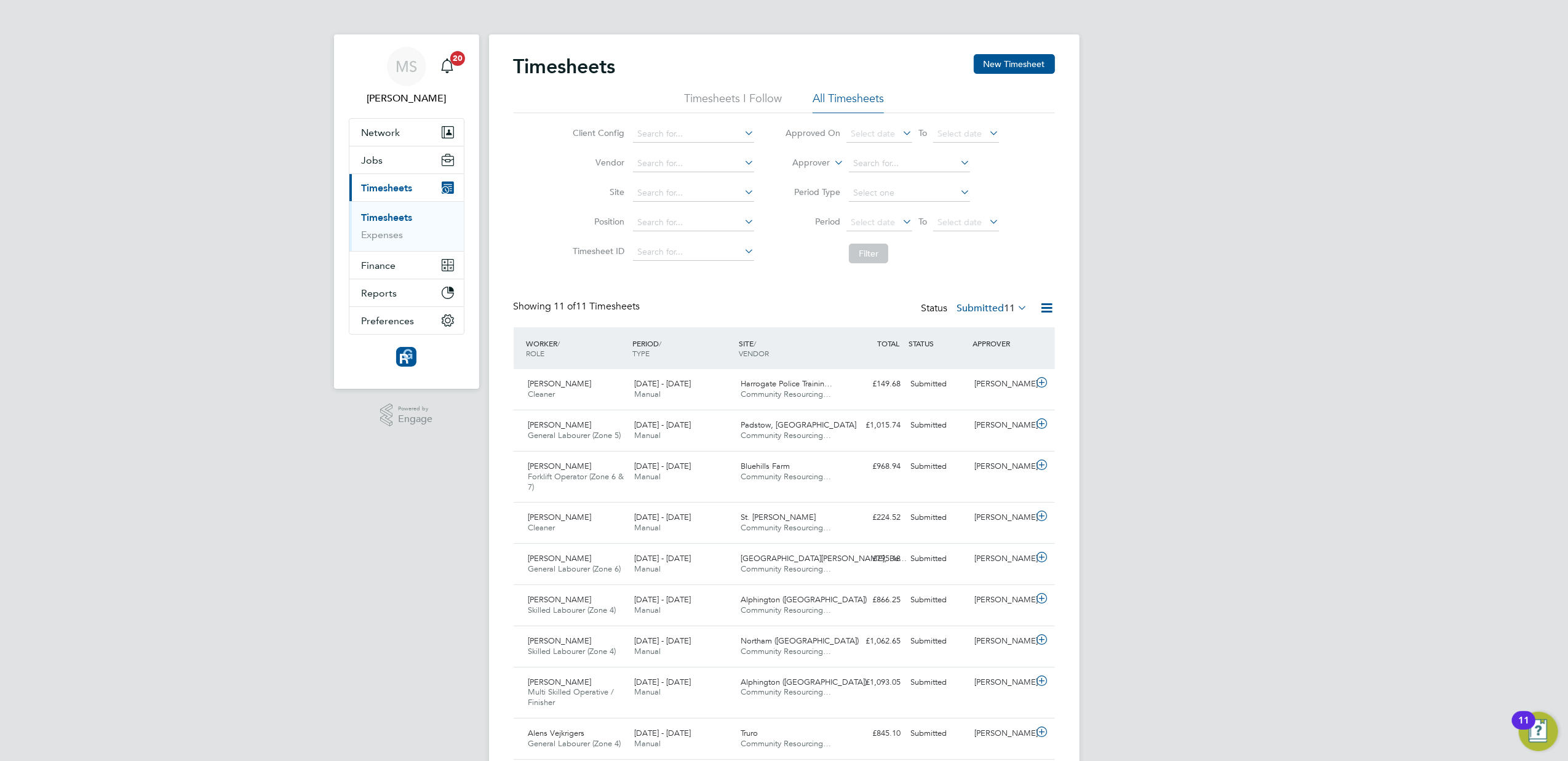
drag, startPoint x: 0, startPoint y: 0, endPoint x: 1289, endPoint y: 409, distance: 1352.3
click at [1289, 409] on div "MS Michelle Smith Notifications 20 Applications: Network Team Members Businesse…" at bounding box center [784, 443] width 1568 height 886
